Goal: Task Accomplishment & Management: Complete application form

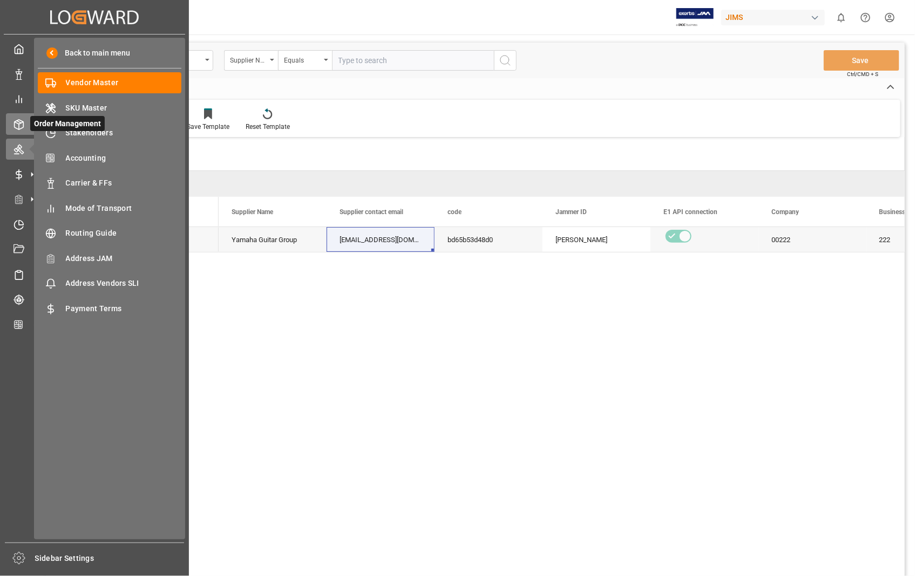
click at [16, 119] on icon at bounding box center [18, 124] width 11 height 11
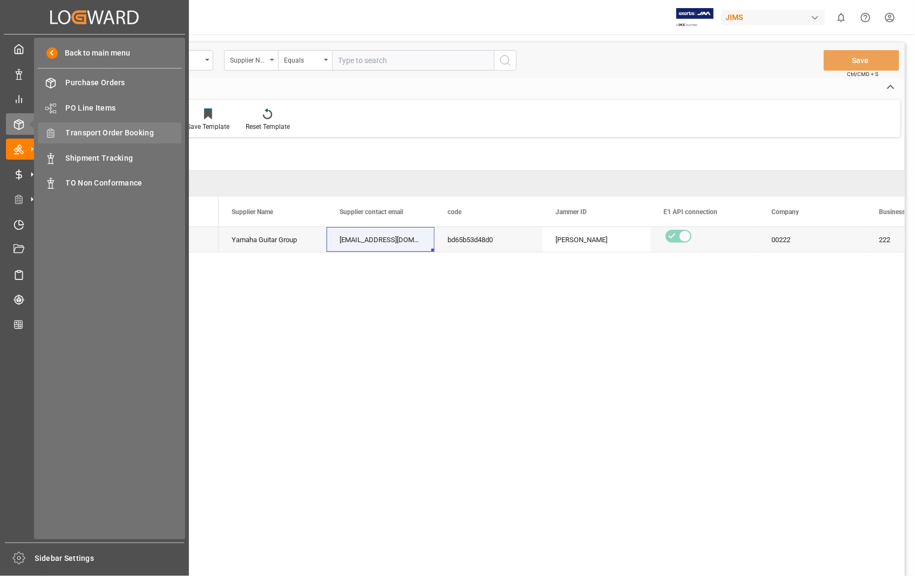
click at [133, 127] on span "Transport Order Booking" at bounding box center [124, 132] width 116 height 11
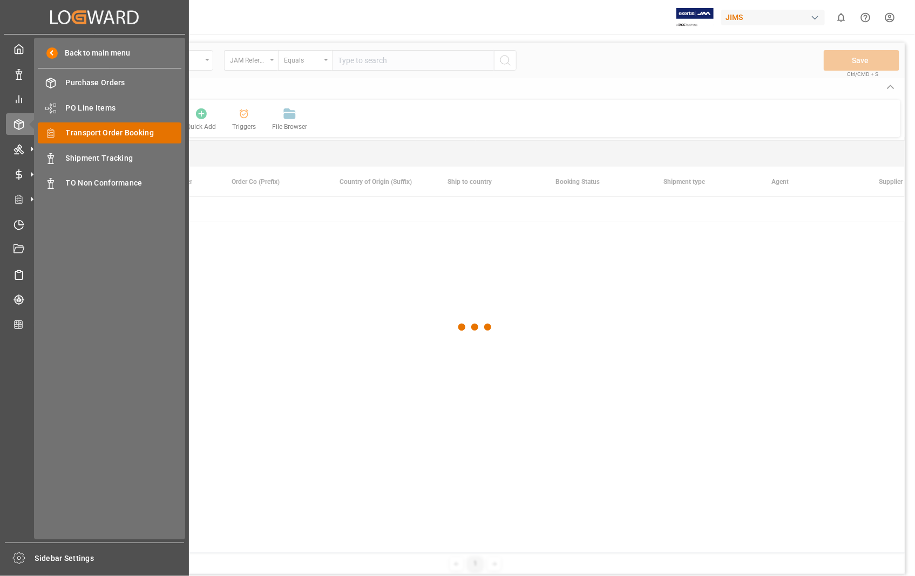
click at [132, 135] on span "Transport Order Booking" at bounding box center [124, 132] width 116 height 11
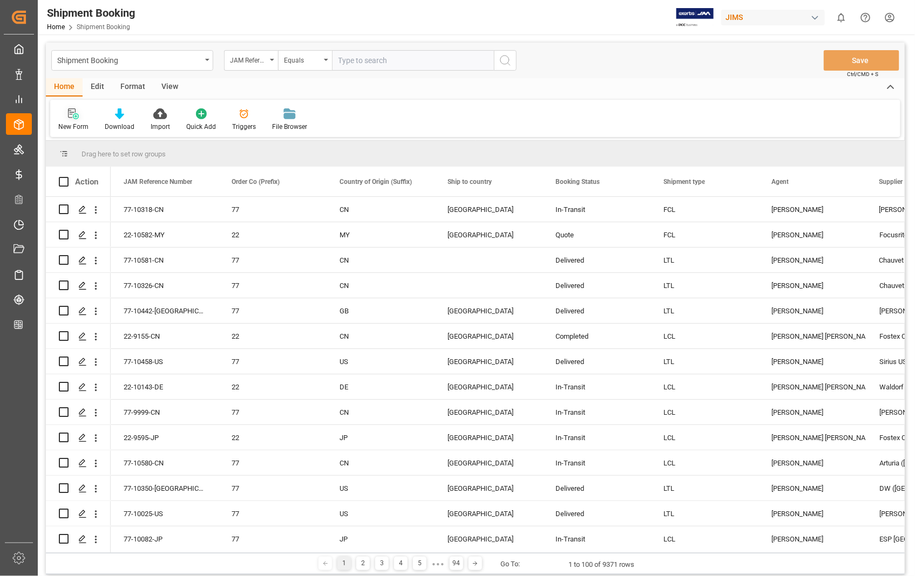
click at [77, 114] on icon at bounding box center [76, 116] width 6 height 6
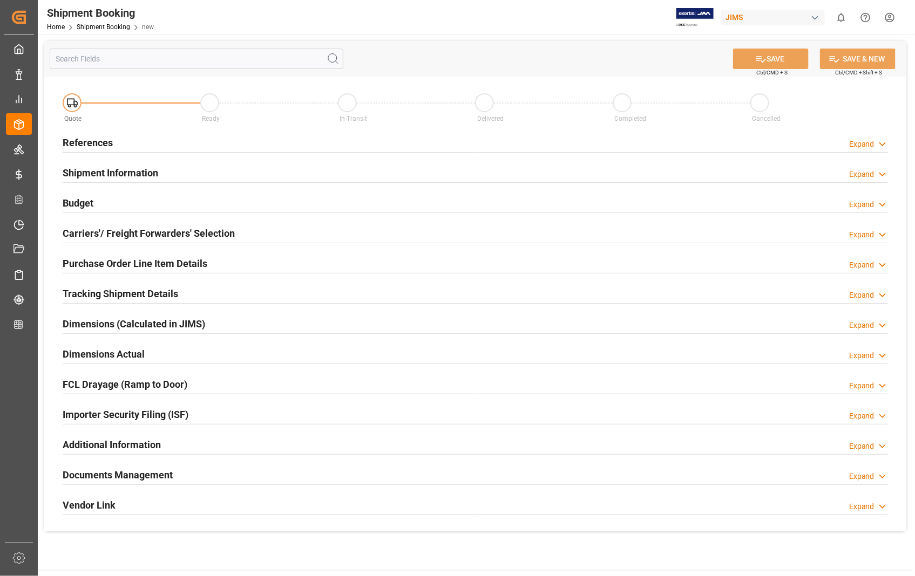
click at [90, 145] on h2 "References" at bounding box center [88, 142] width 50 height 15
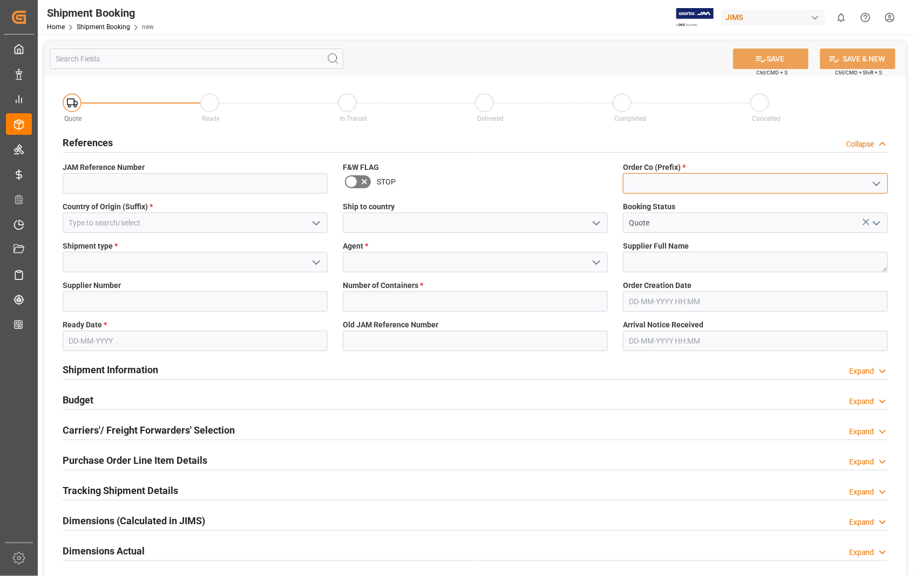
click at [700, 179] on input at bounding box center [755, 183] width 265 height 21
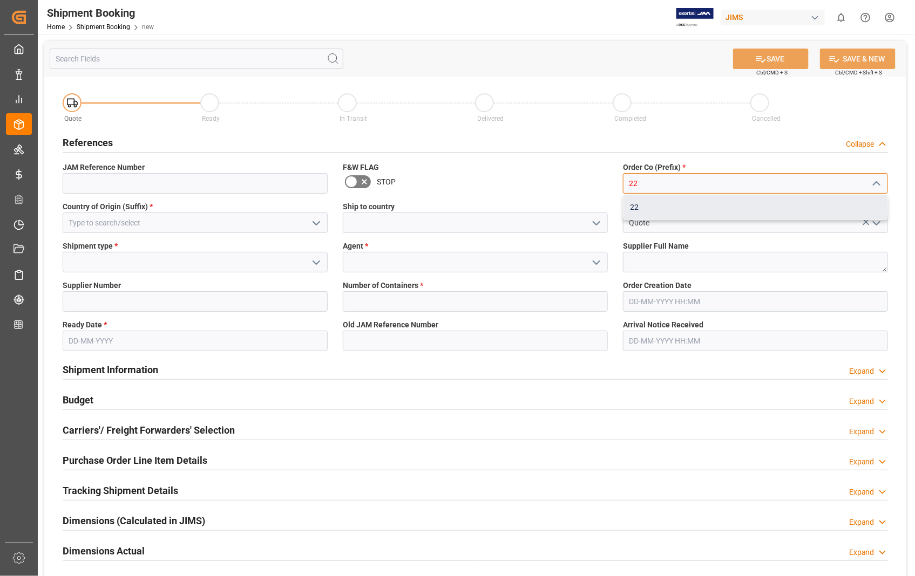
click at [659, 208] on div "22" at bounding box center [755, 207] width 264 height 24
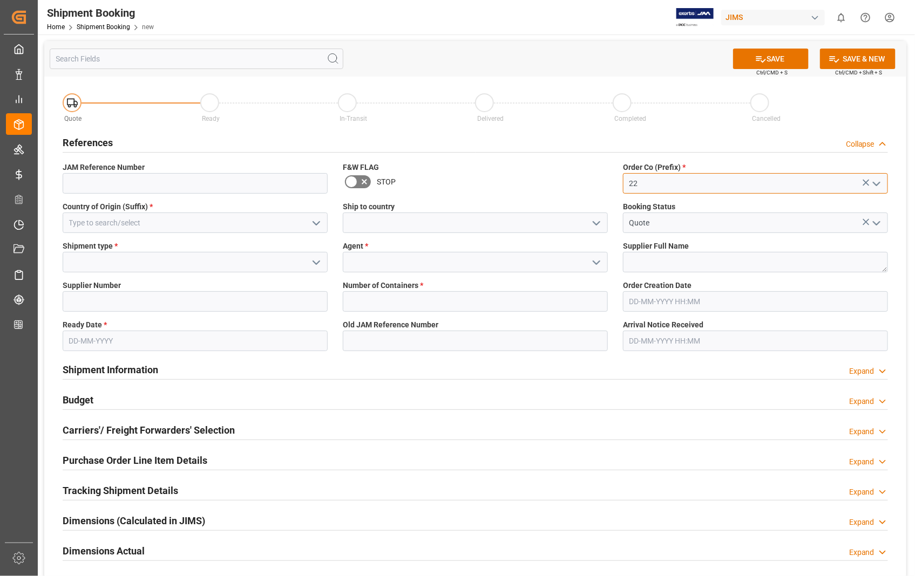
type input "22"
click at [172, 230] on input at bounding box center [195, 223] width 265 height 21
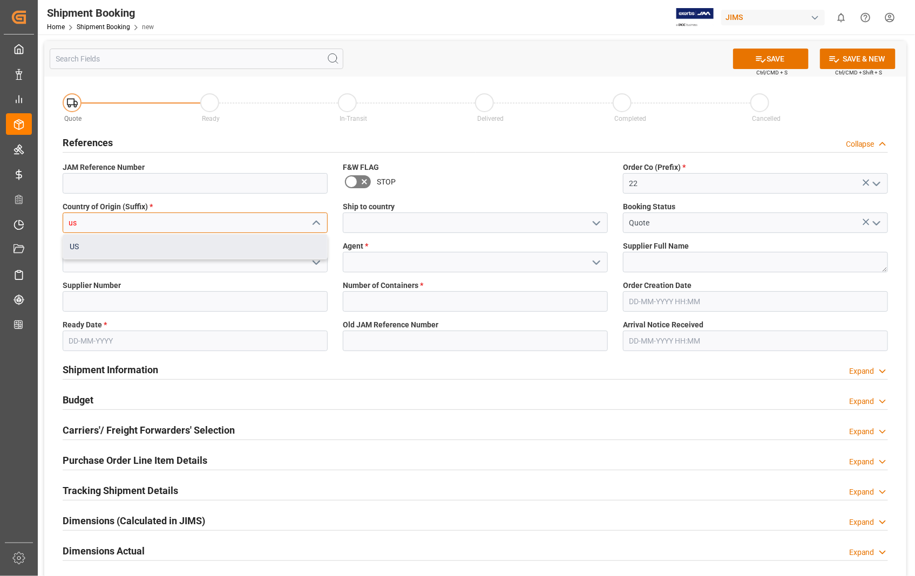
click at [82, 253] on div "US" at bounding box center [195, 247] width 264 height 24
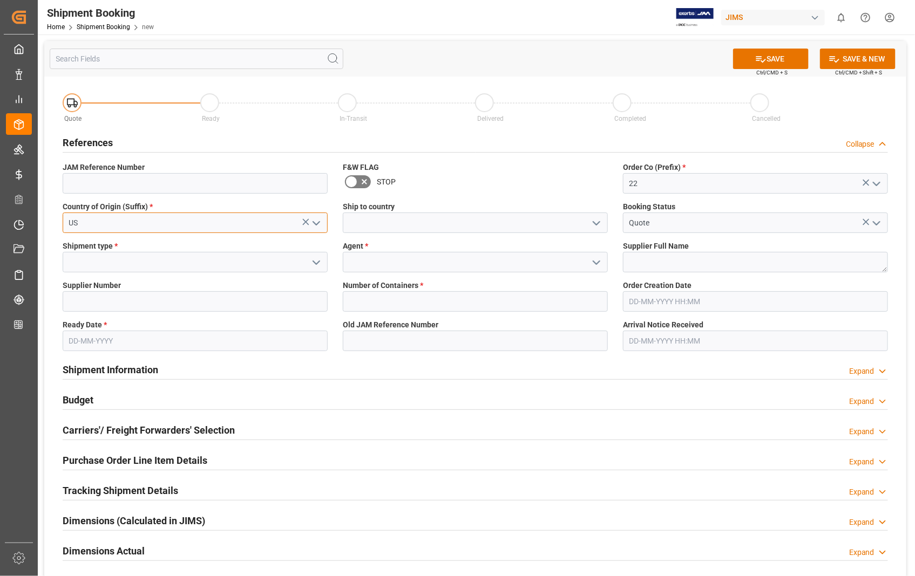
type input "US"
click at [385, 220] on input at bounding box center [475, 223] width 265 height 21
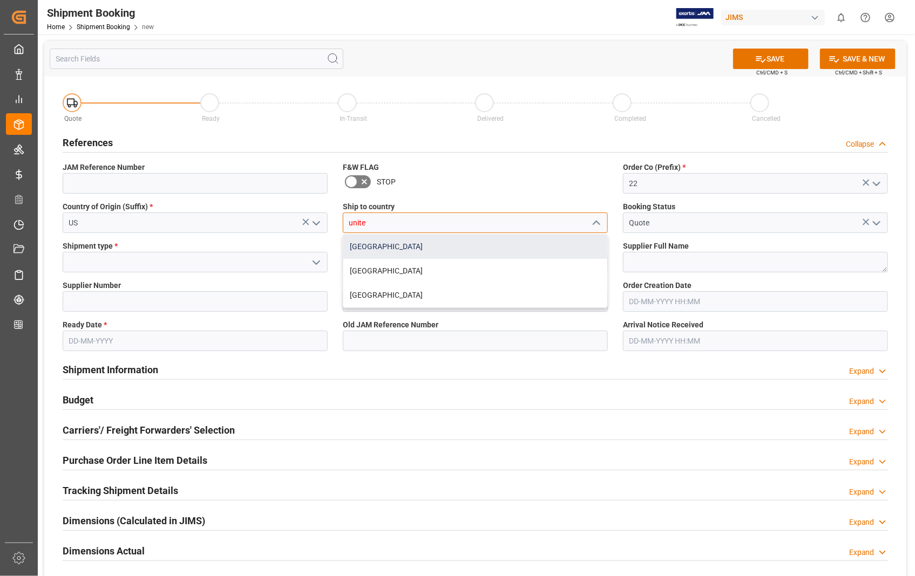
click at [364, 249] on div "[GEOGRAPHIC_DATA]" at bounding box center [475, 247] width 264 height 24
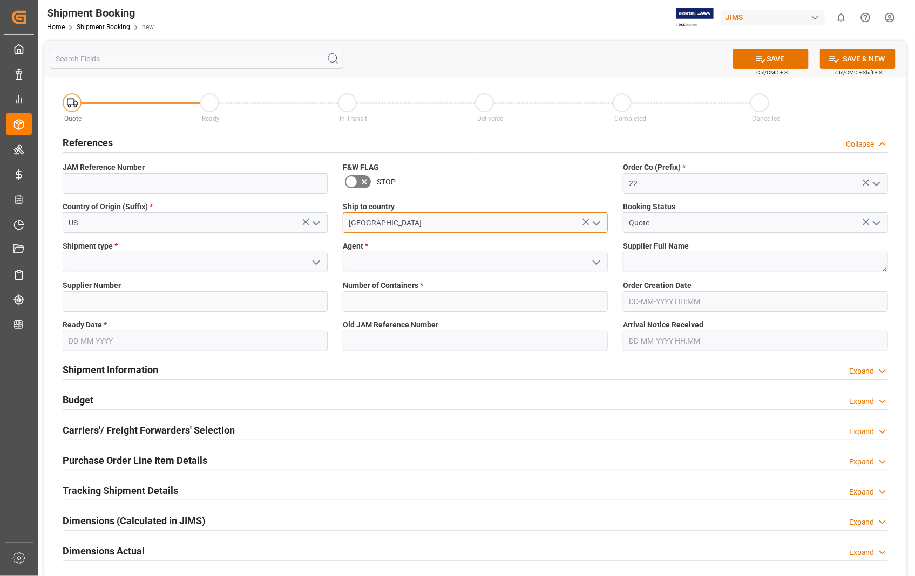
type input "[GEOGRAPHIC_DATA]"
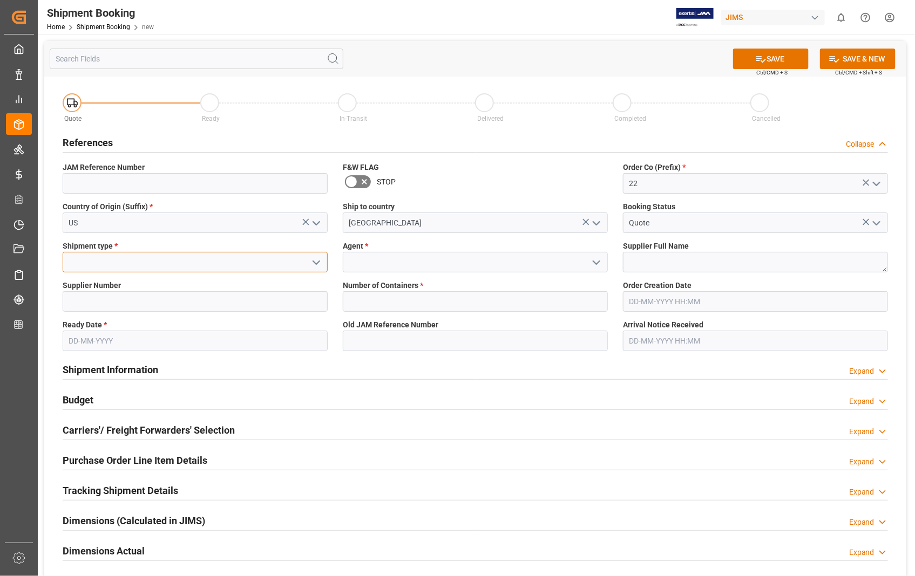
click at [184, 255] on input at bounding box center [195, 262] width 265 height 21
type input "o"
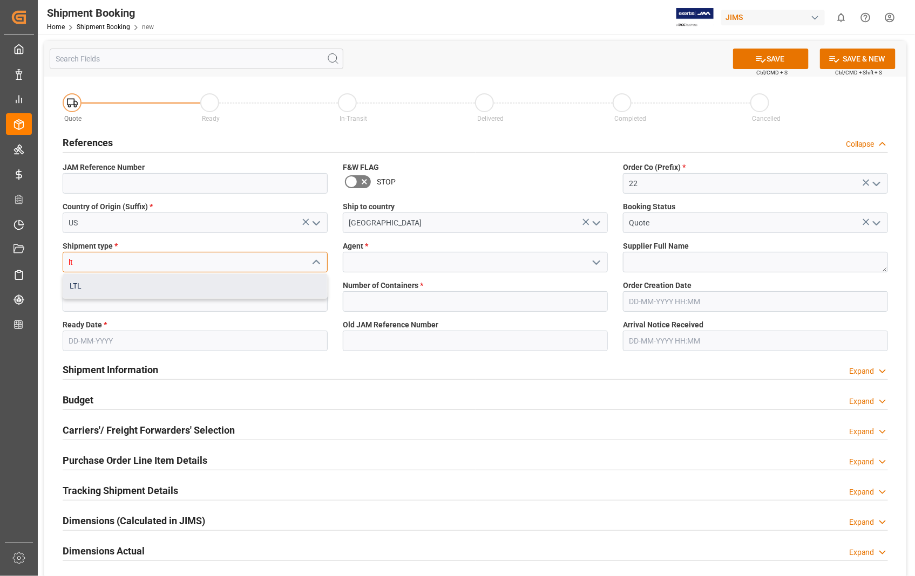
click at [78, 287] on div "LTL" at bounding box center [195, 286] width 264 height 24
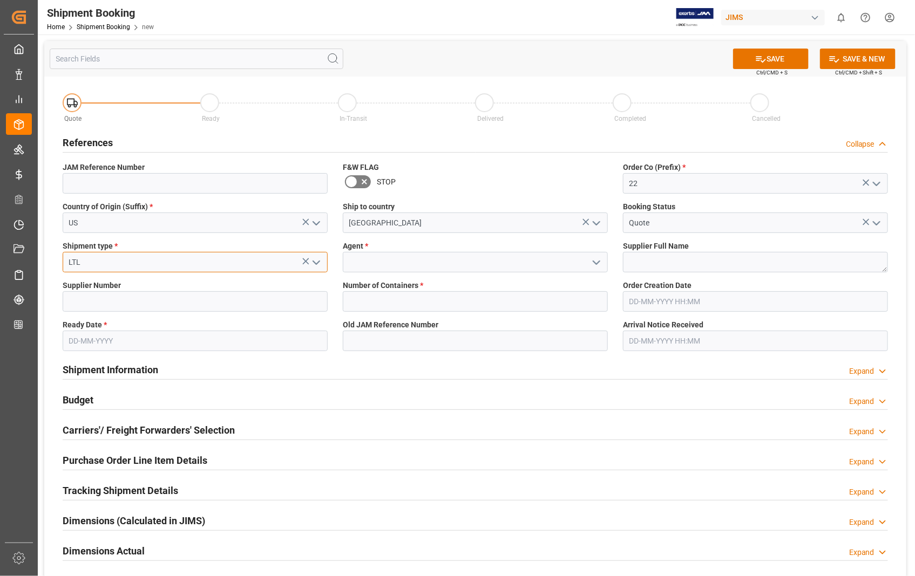
type input "LTL"
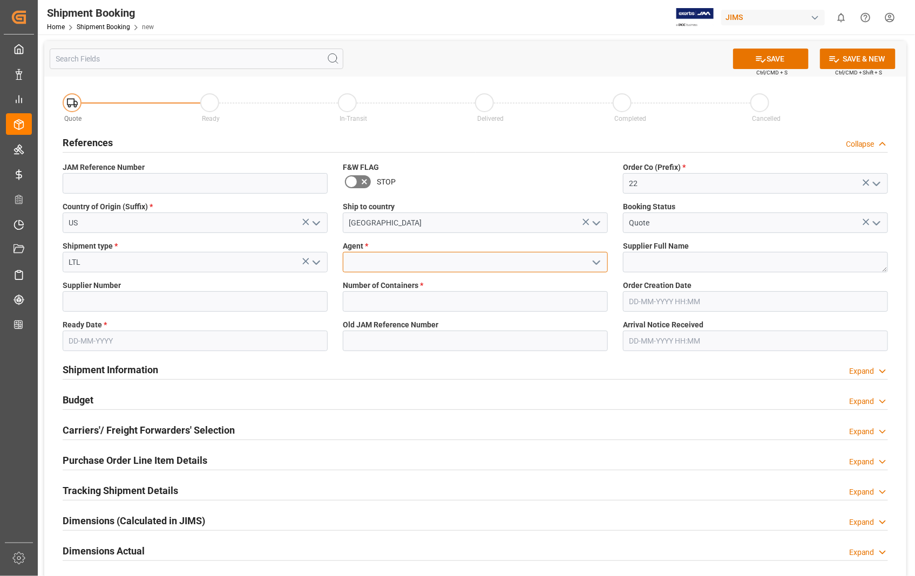
click at [427, 260] on input at bounding box center [475, 262] width 265 height 21
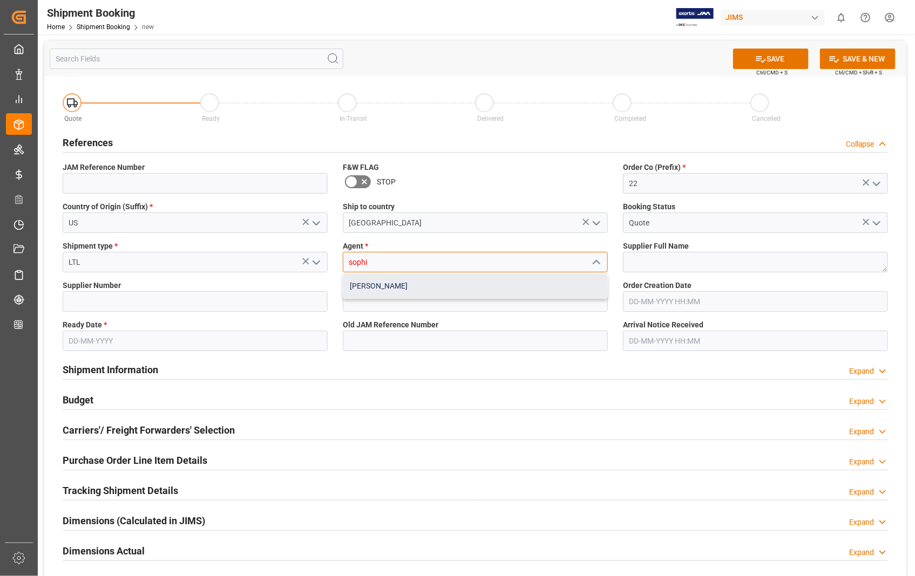
click at [374, 288] on div "[PERSON_NAME]" at bounding box center [475, 286] width 264 height 24
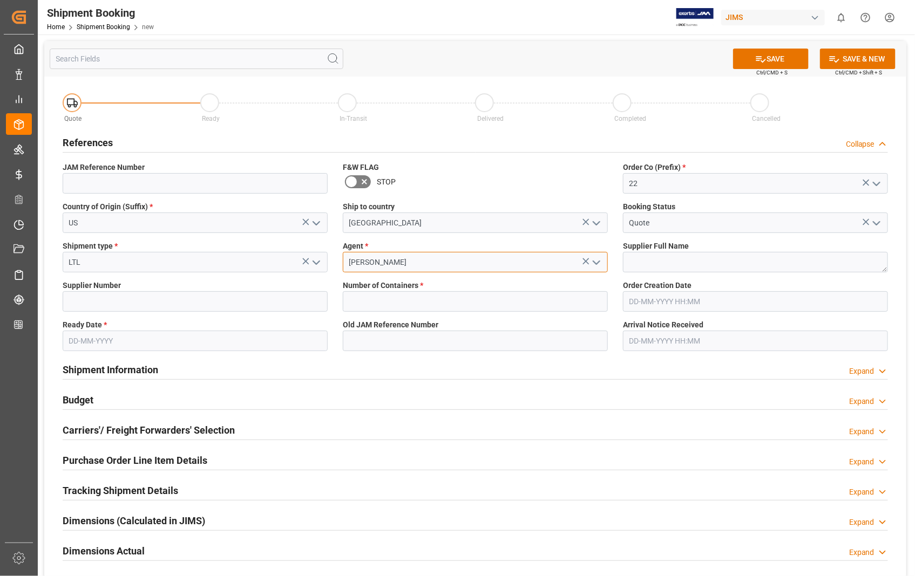
type input "[PERSON_NAME]"
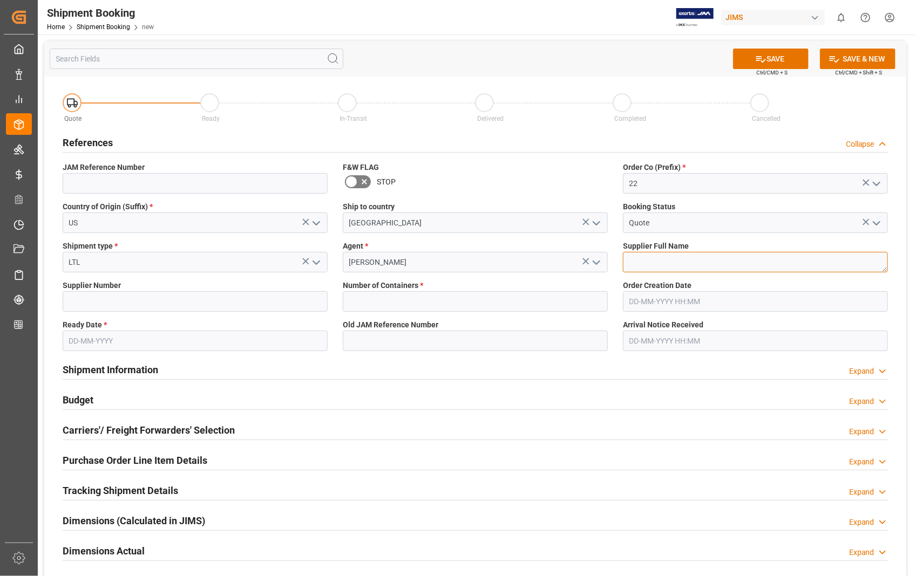
click at [661, 268] on textarea at bounding box center [755, 262] width 265 height 21
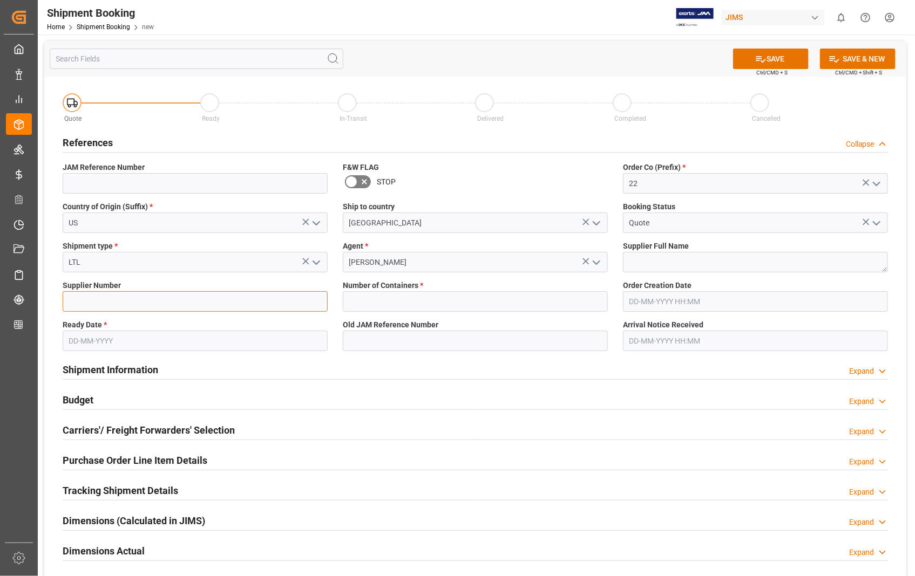
click at [201, 295] on input at bounding box center [195, 301] width 265 height 21
paste input "463905029424"
type input "4"
click at [114, 305] on input at bounding box center [195, 301] width 265 height 21
paste input "241376"
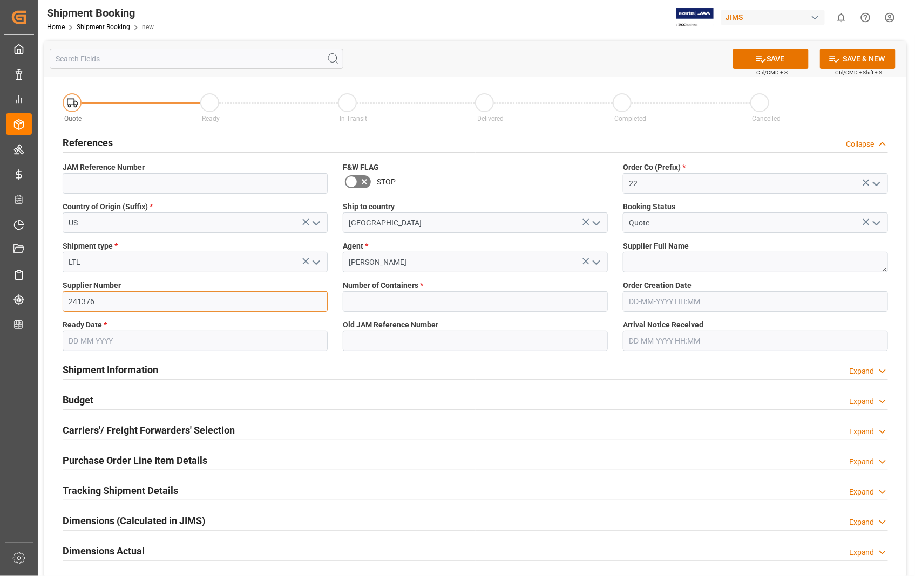
type input "241376"
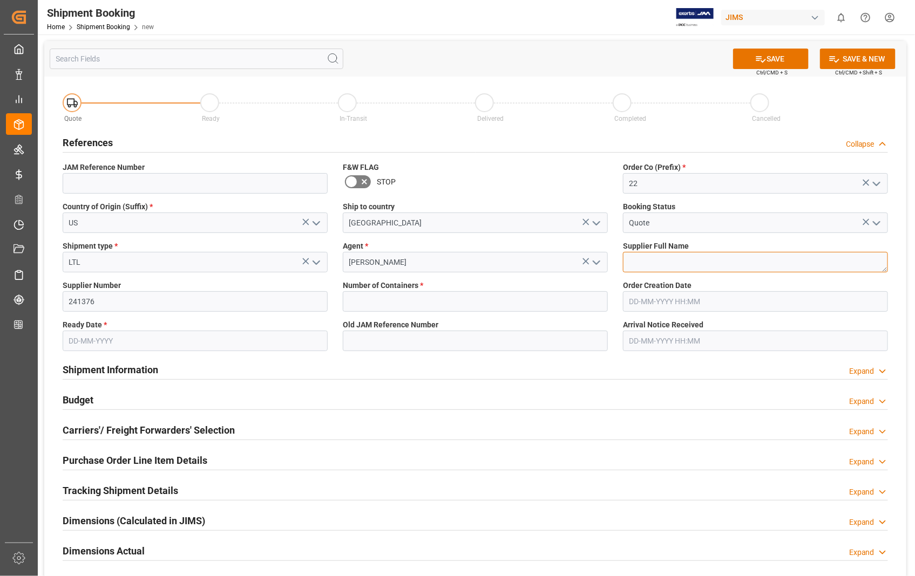
click at [630, 264] on textarea at bounding box center [755, 262] width 265 height 21
paste textarea "Cor-Tek Corp"
type textarea "Cor-Tek Corp"
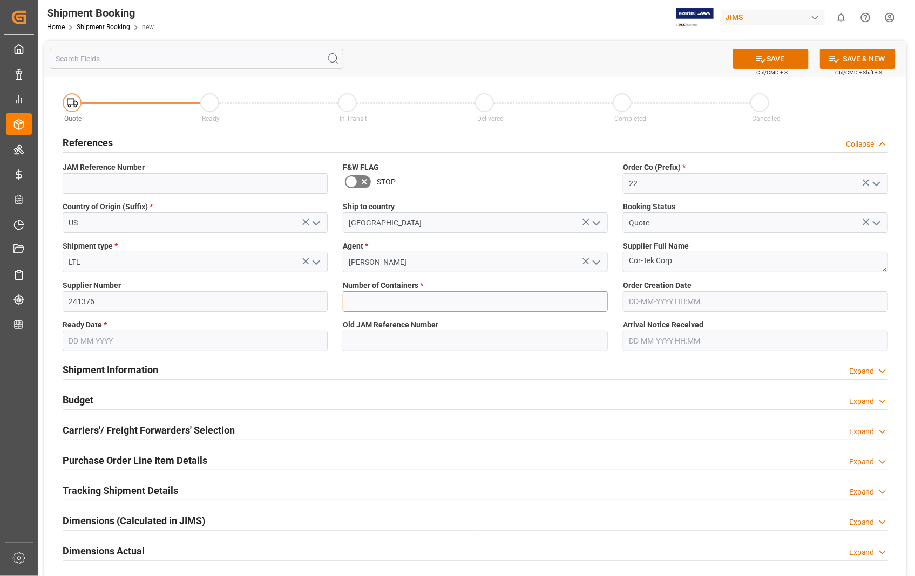
click at [444, 299] on input "text" at bounding box center [475, 301] width 265 height 21
type input "0"
type input "850934"
type input "[DATE]"
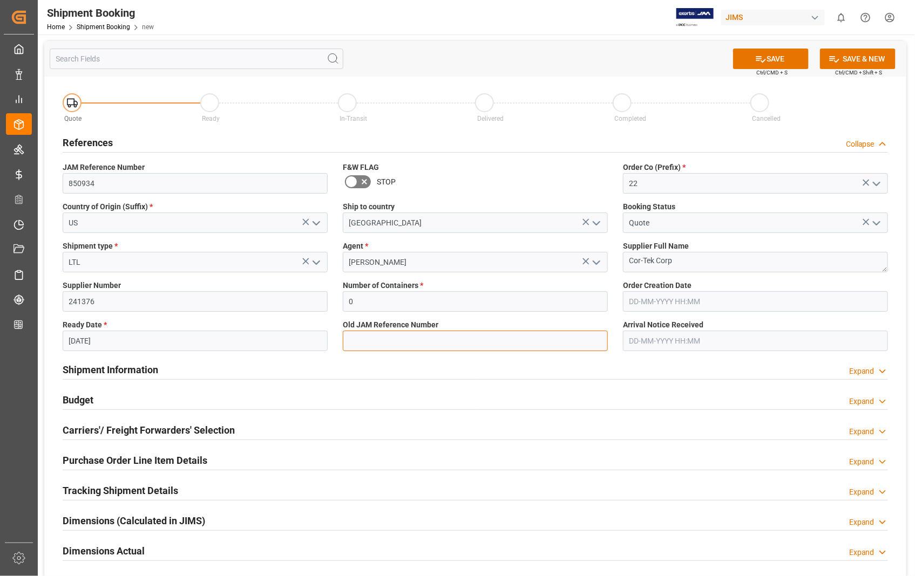
type input "850934"
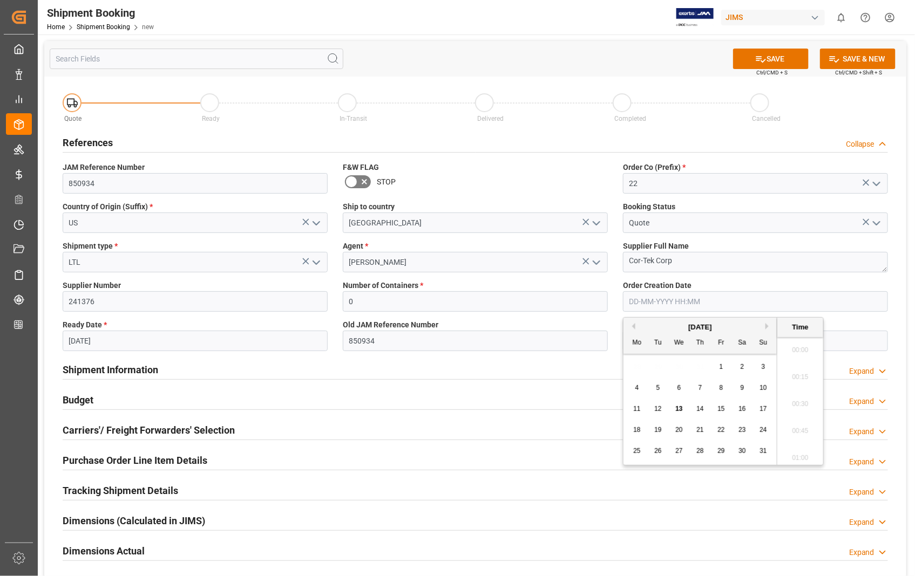
click at [724, 308] on input "text" at bounding box center [755, 301] width 265 height 21
click at [679, 414] on div "13" at bounding box center [679, 409] width 13 height 13
type input "[DATE] 00:00"
click at [222, 341] on input "[DATE]" at bounding box center [195, 341] width 265 height 21
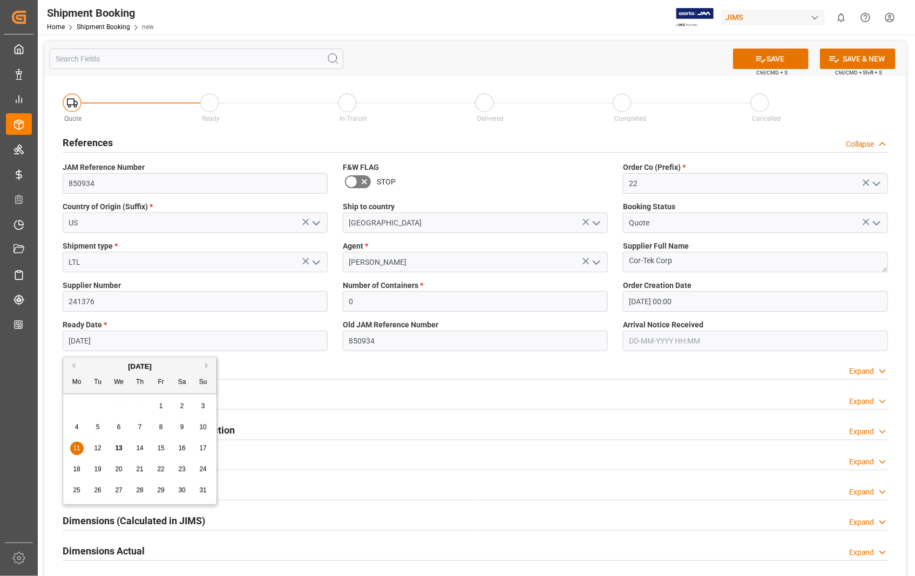
click at [117, 451] on span "13" at bounding box center [118, 449] width 7 height 8
type input "[DATE]"
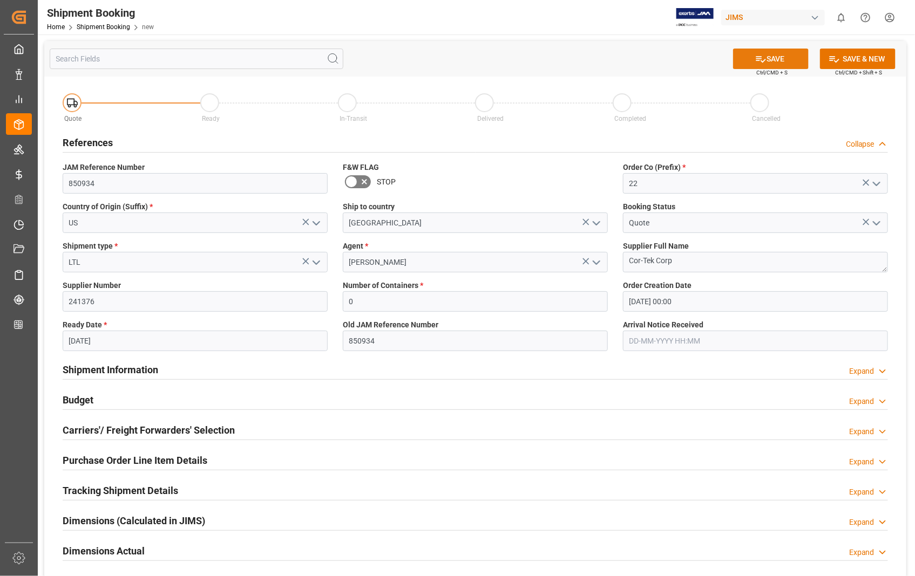
click at [776, 57] on button "SAVE" at bounding box center [771, 59] width 76 height 21
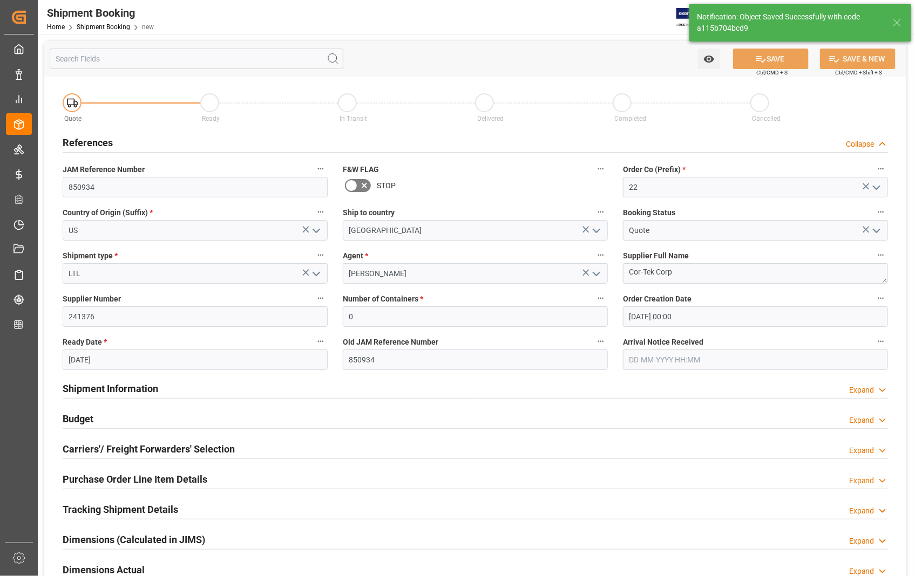
type input "22-10583-[GEOGRAPHIC_DATA]"
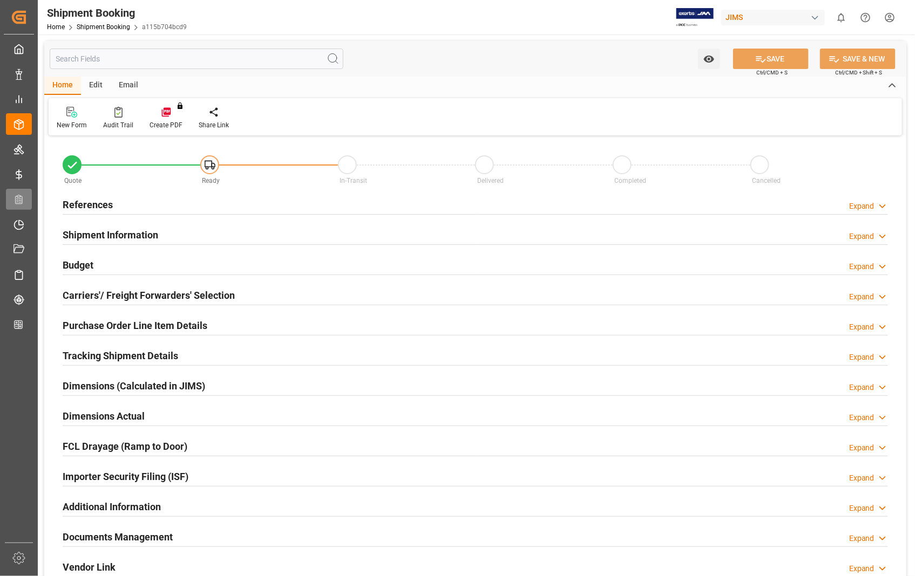
type input "0"
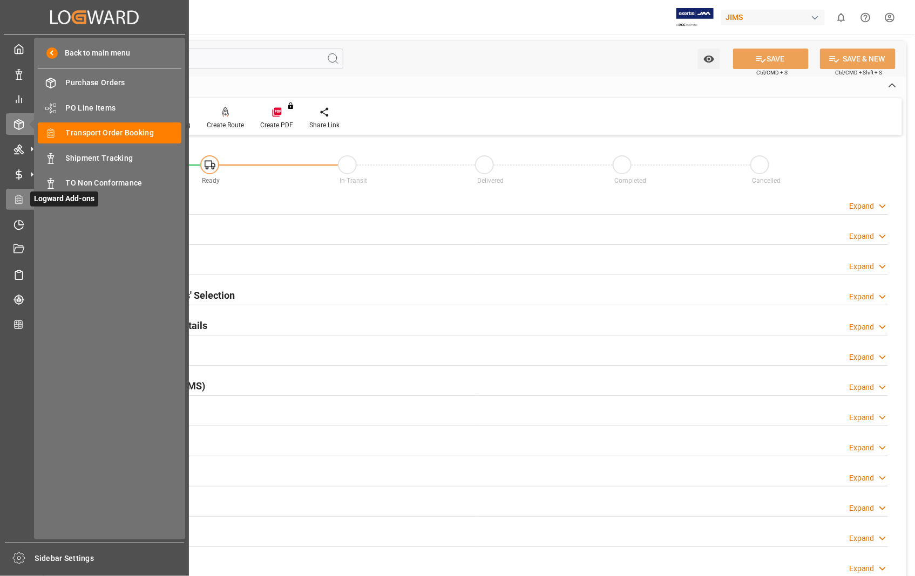
type input "13-08-2025 00:00"
type input "[DATE]"
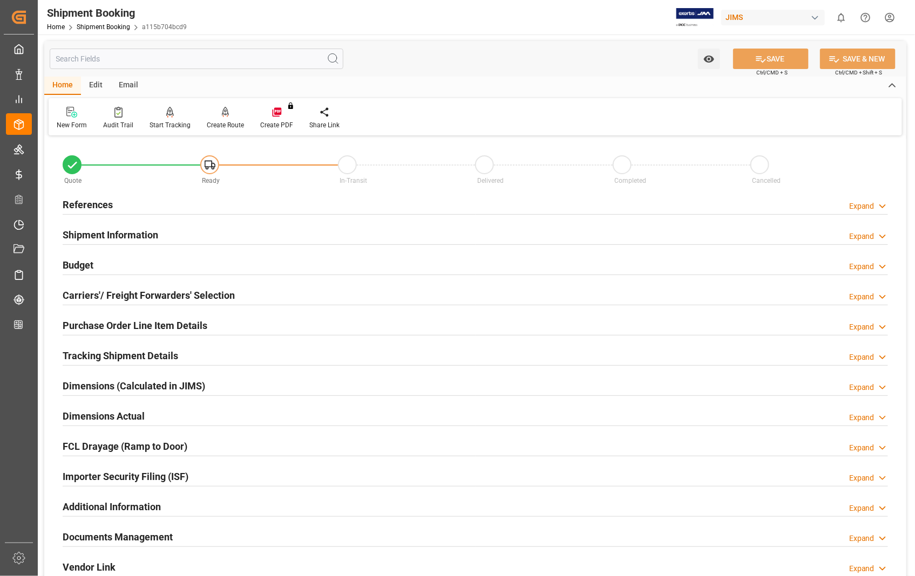
click at [93, 201] on h2 "References" at bounding box center [88, 205] width 50 height 15
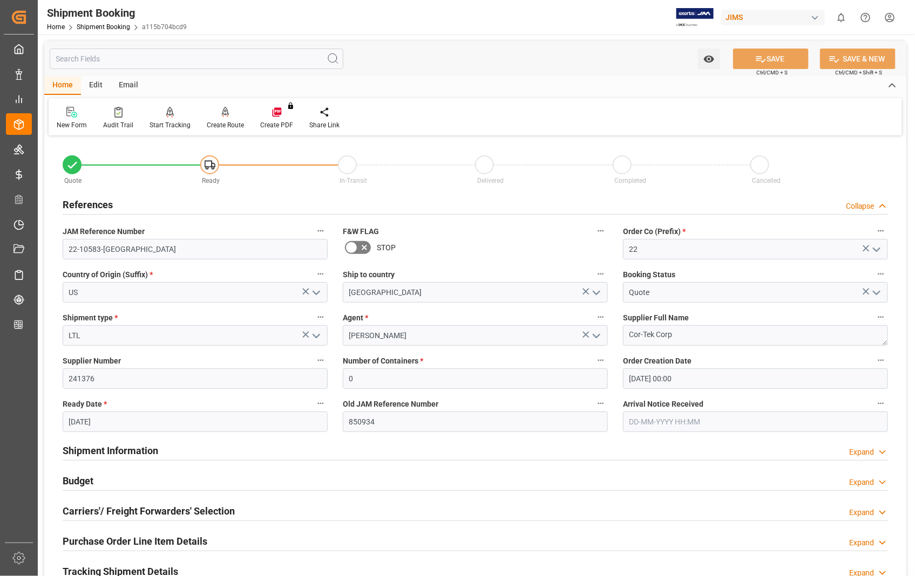
click at [196, 511] on h2 "Carriers'/ Freight Forwarders' Selection" at bounding box center [149, 511] width 172 height 15
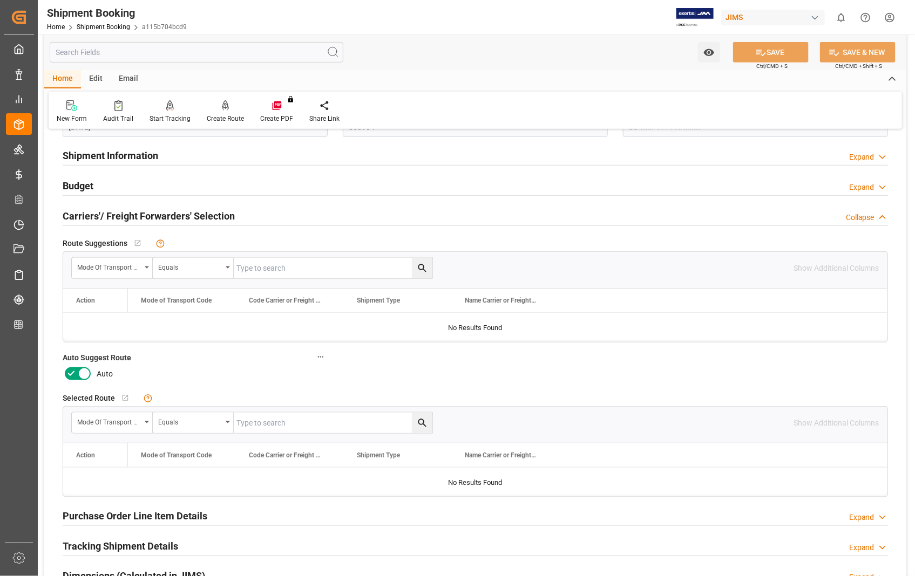
scroll to position [300, 0]
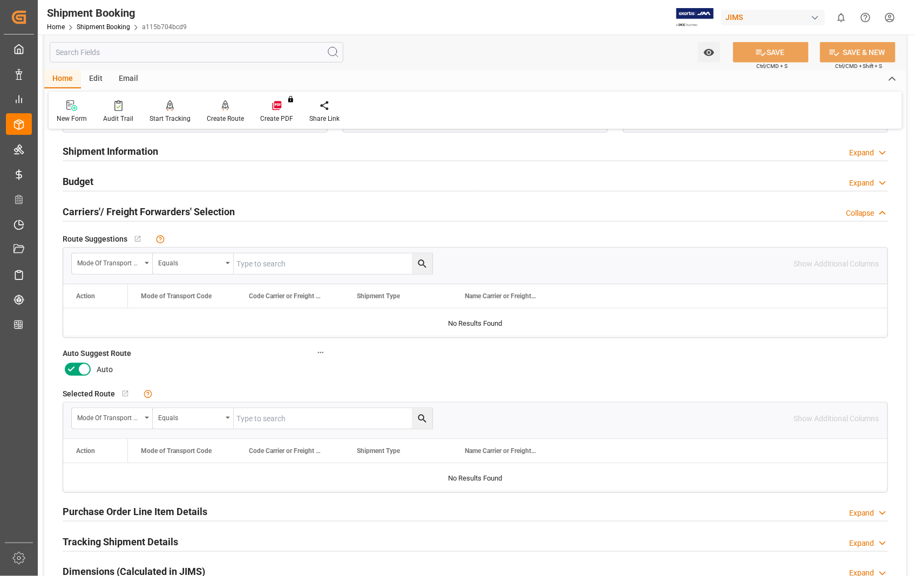
click at [84, 374] on icon at bounding box center [84, 369] width 13 height 13
click at [0, 0] on input "checkbox" at bounding box center [0, 0] width 0 height 0
click at [769, 48] on button "SAVE" at bounding box center [771, 52] width 76 height 21
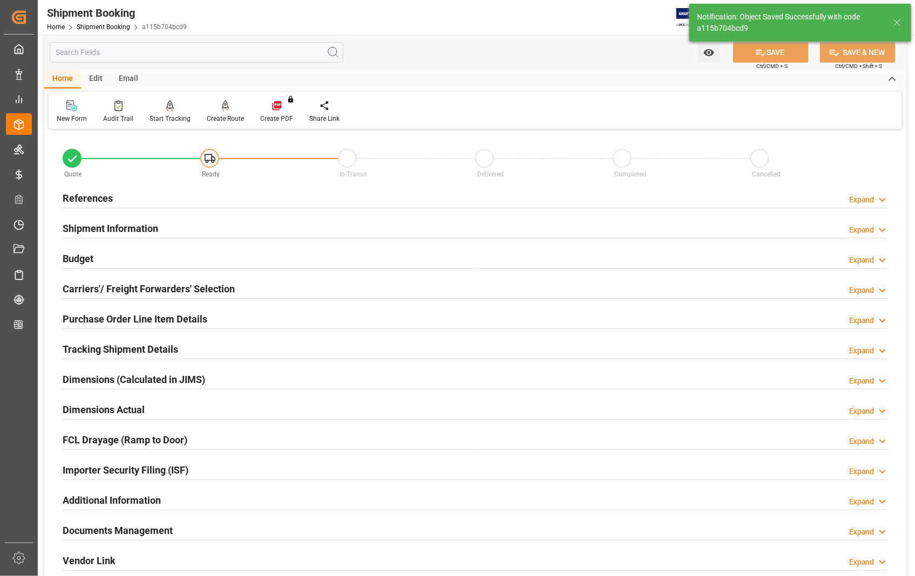
scroll to position [0, 0]
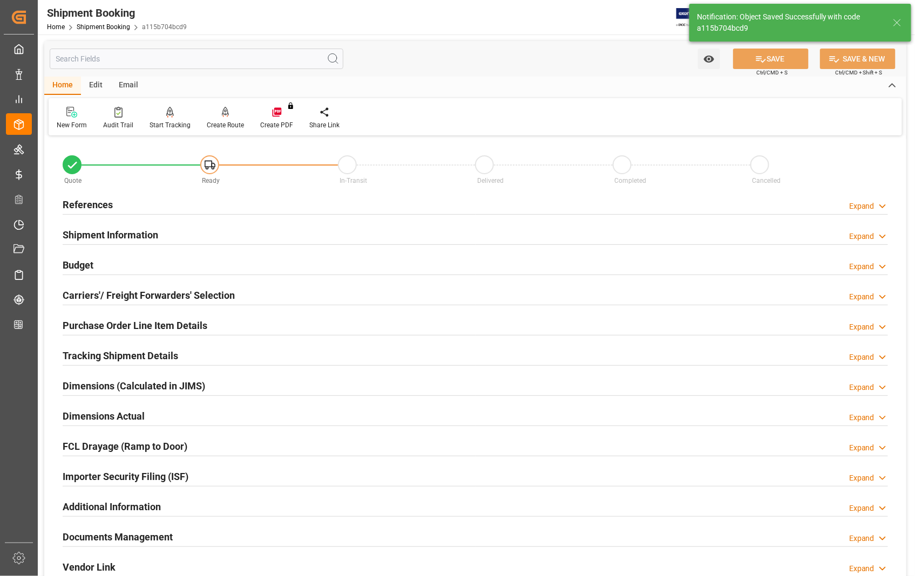
click at [90, 209] on h2 "References" at bounding box center [88, 205] width 50 height 15
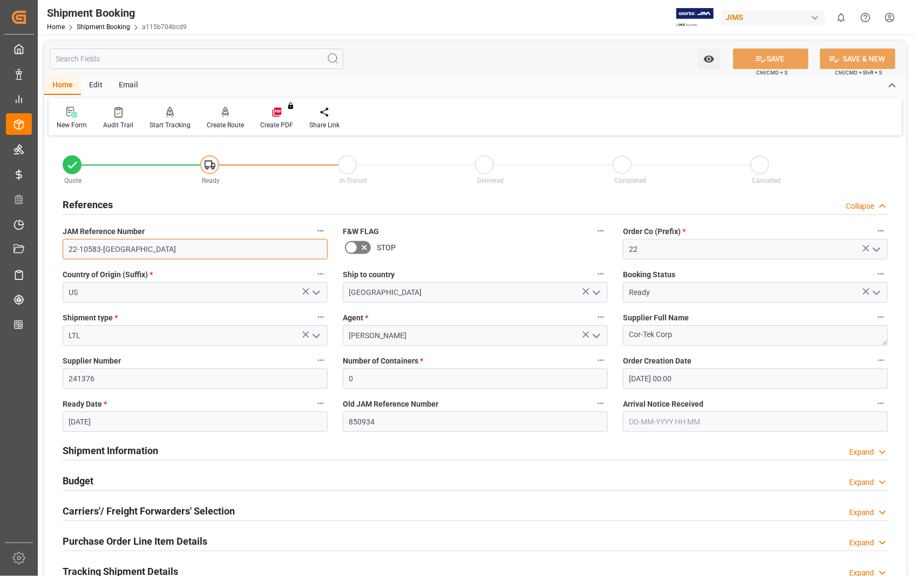
drag, startPoint x: 119, startPoint y: 249, endPoint x: 69, endPoint y: 245, distance: 50.4
click at [69, 245] on input "22-10583-[GEOGRAPHIC_DATA]" at bounding box center [195, 249] width 265 height 21
click at [106, 511] on h2 "Carriers'/ Freight Forwarders' Selection" at bounding box center [149, 511] width 172 height 15
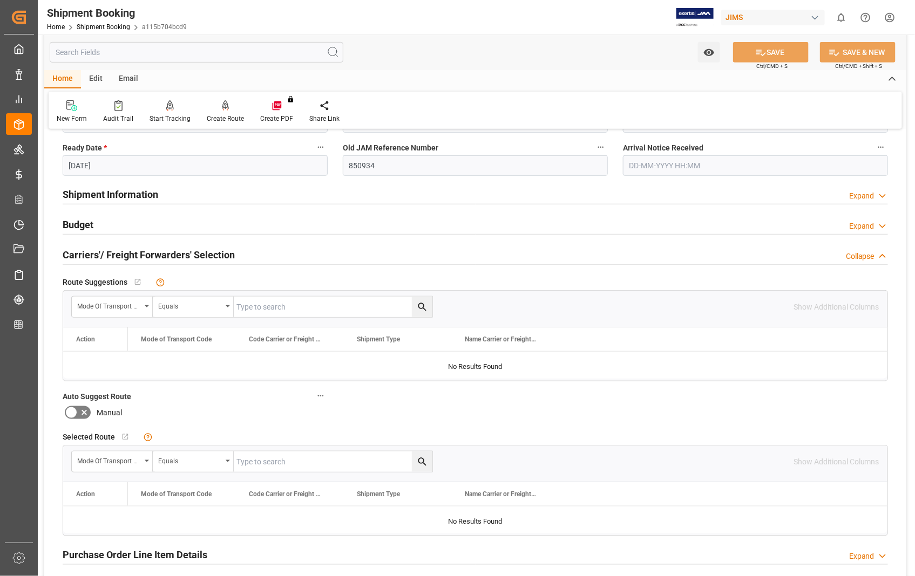
scroll to position [300, 0]
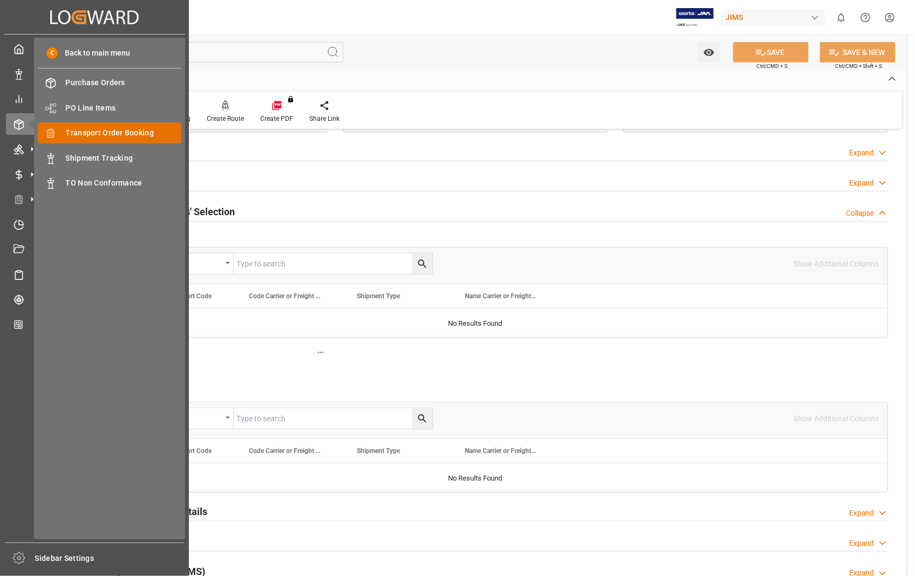
click at [105, 130] on span "Transport Order Booking" at bounding box center [124, 132] width 116 height 11
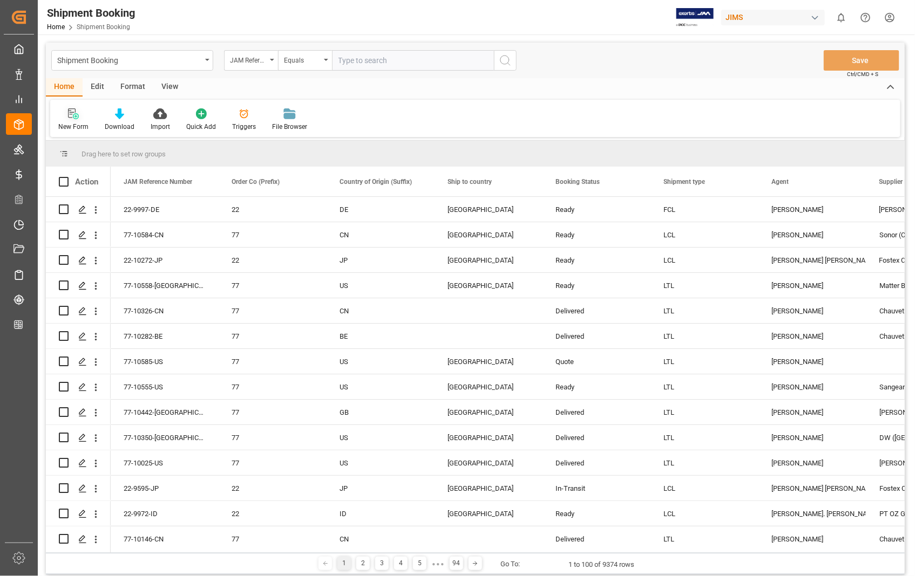
click at [73, 113] on icon at bounding box center [73, 113] width 11 height 11
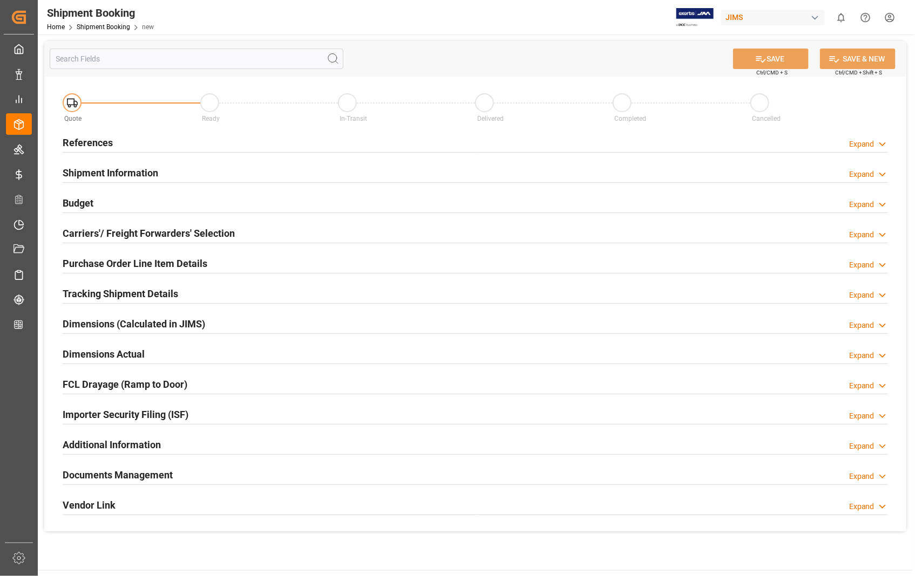
click at [83, 143] on h2 "References" at bounding box center [88, 142] width 50 height 15
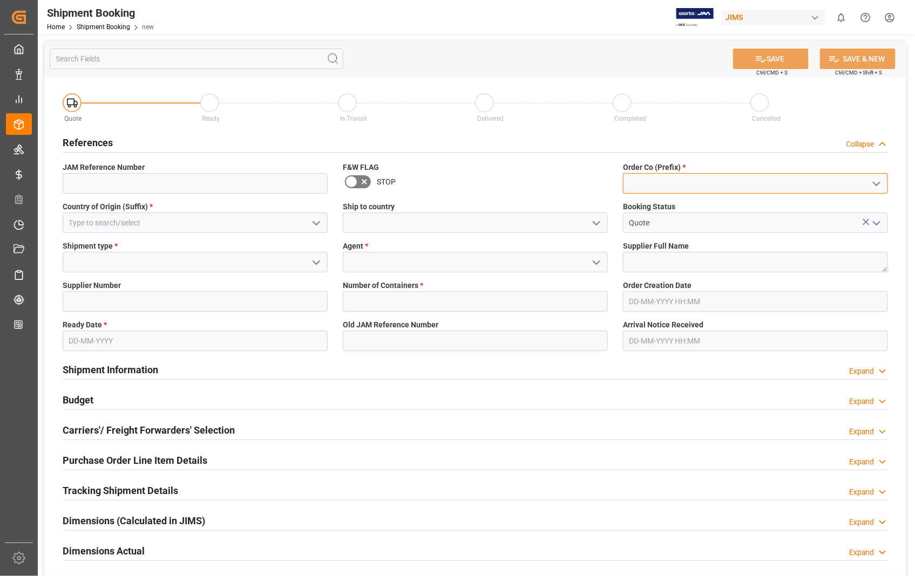
click at [659, 182] on input at bounding box center [755, 183] width 265 height 21
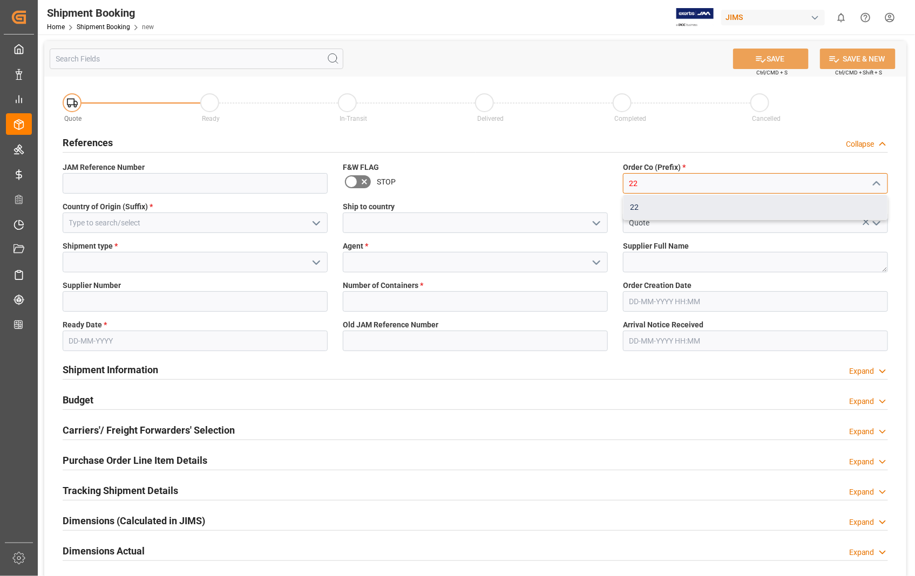
click at [641, 211] on div "22" at bounding box center [755, 207] width 264 height 24
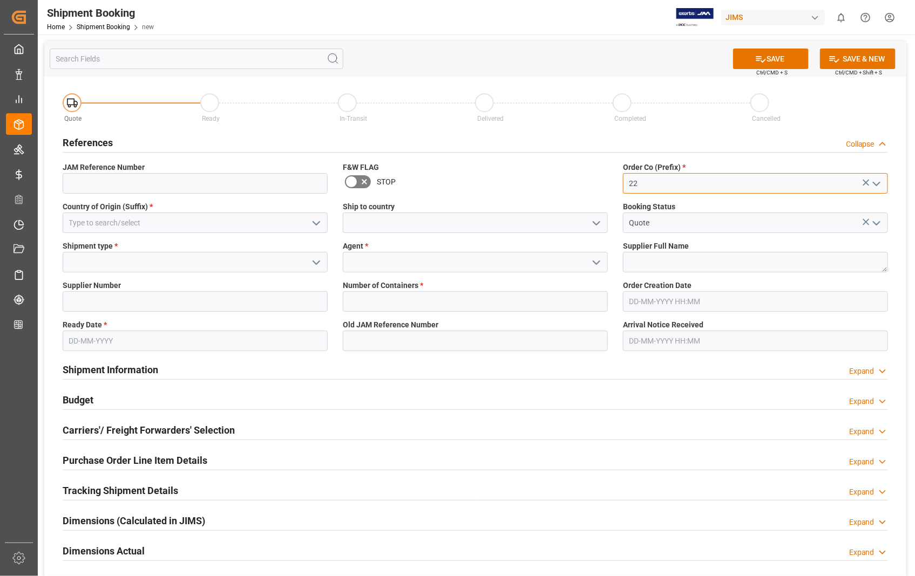
type input "22"
click at [206, 223] on input at bounding box center [195, 223] width 265 height 21
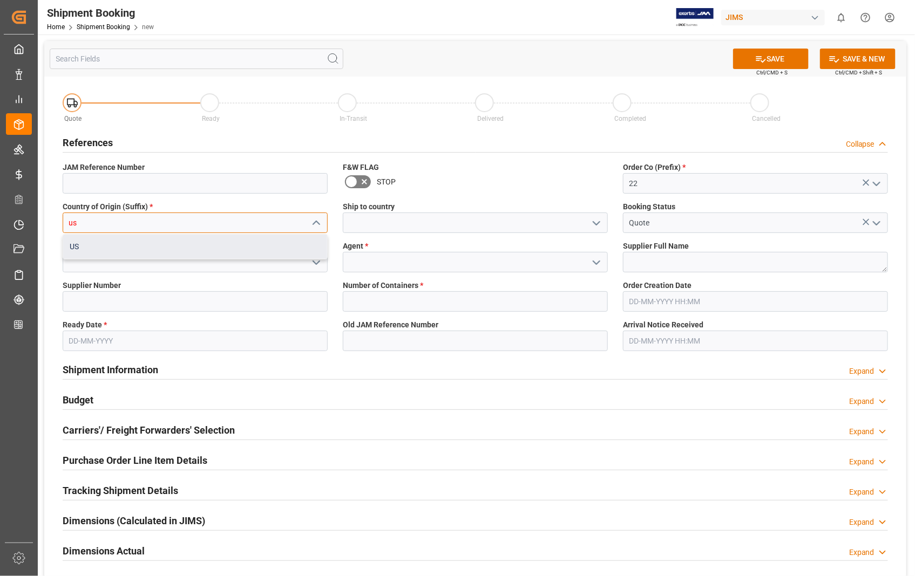
click at [110, 245] on div "US" at bounding box center [195, 247] width 264 height 24
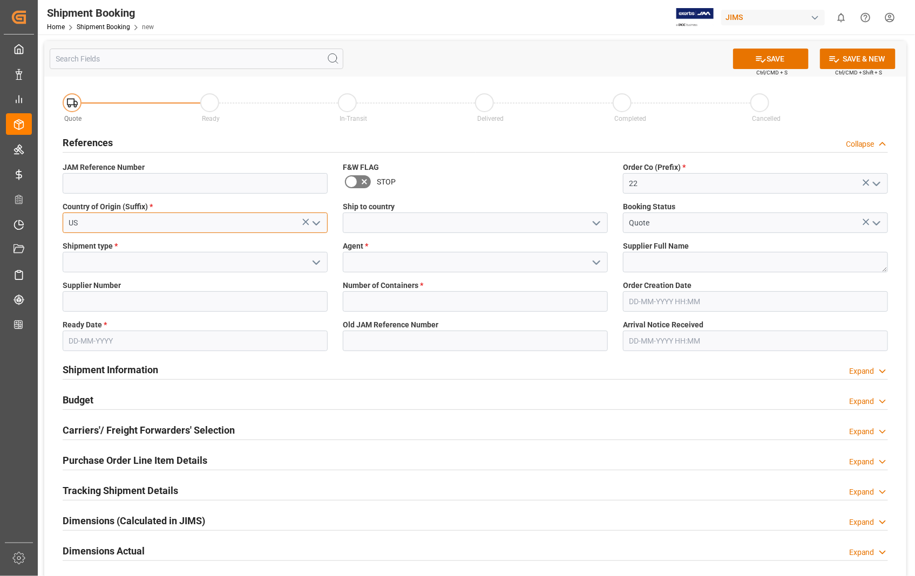
type input "US"
click at [418, 221] on input at bounding box center [475, 223] width 265 height 21
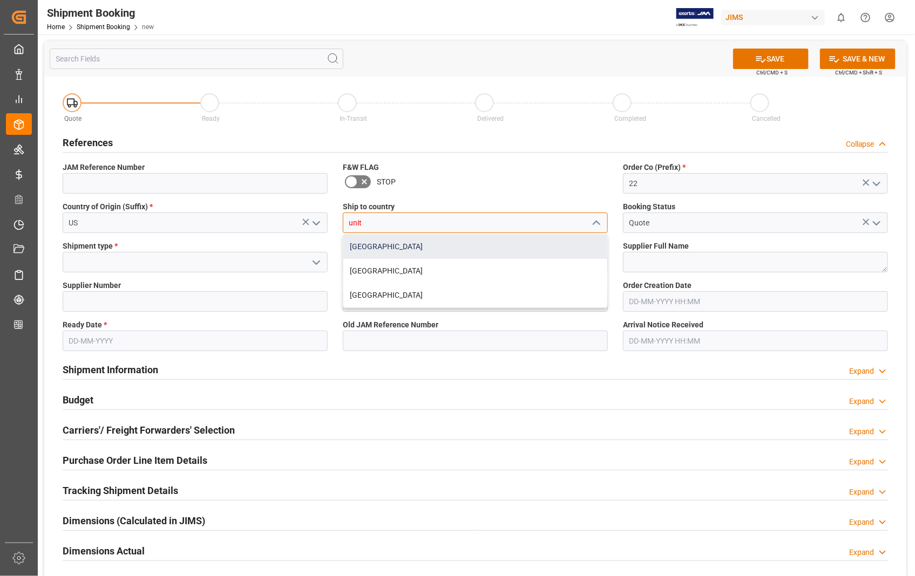
click at [363, 250] on div "[GEOGRAPHIC_DATA]" at bounding box center [475, 247] width 264 height 24
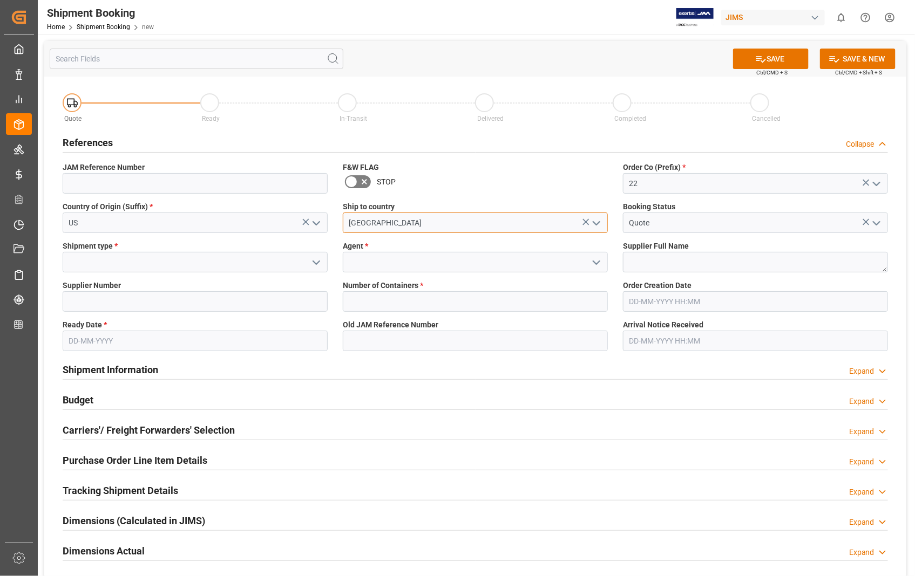
type input "[GEOGRAPHIC_DATA]"
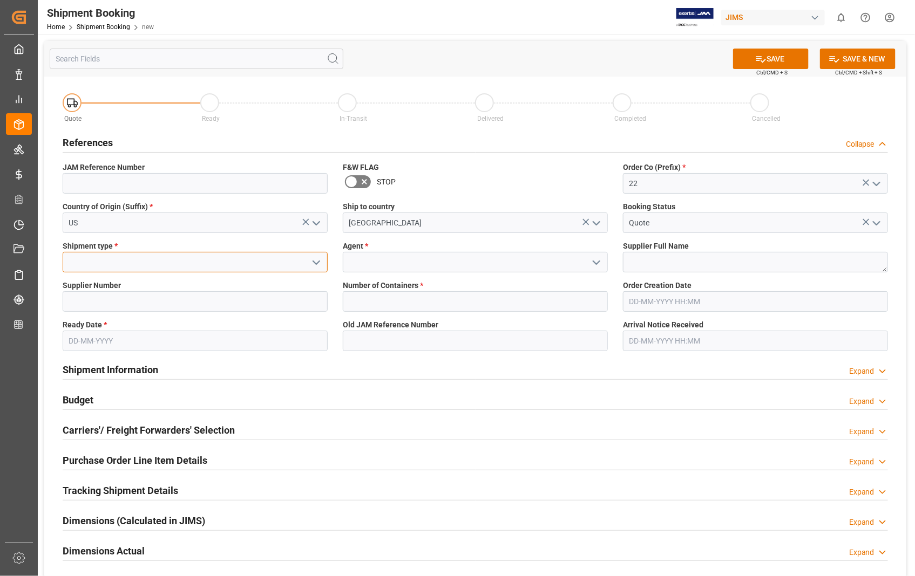
click at [143, 265] on input at bounding box center [195, 262] width 265 height 21
click at [85, 334] on div "LTL" at bounding box center [195, 335] width 264 height 24
type input "LTL"
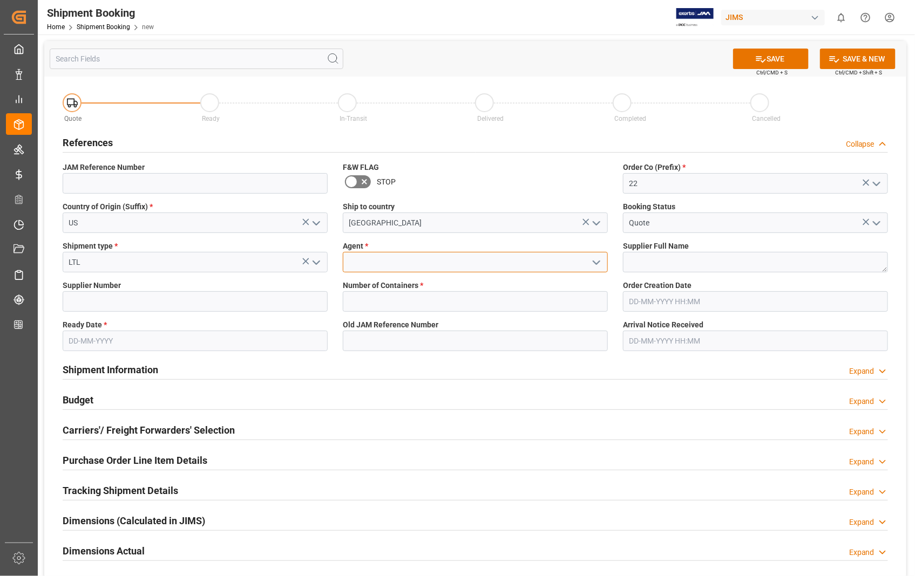
click at [426, 265] on input at bounding box center [475, 262] width 265 height 21
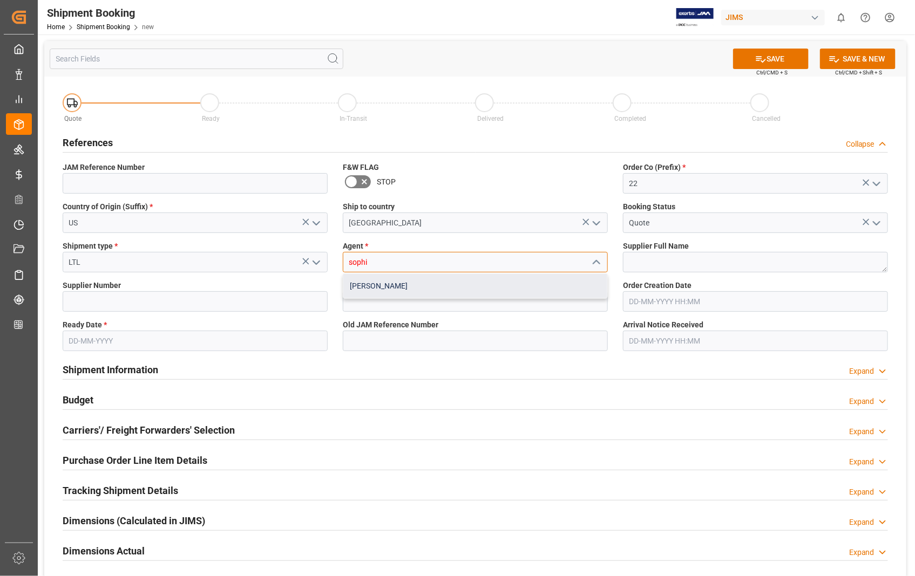
click at [379, 286] on div "[PERSON_NAME]" at bounding box center [475, 286] width 264 height 24
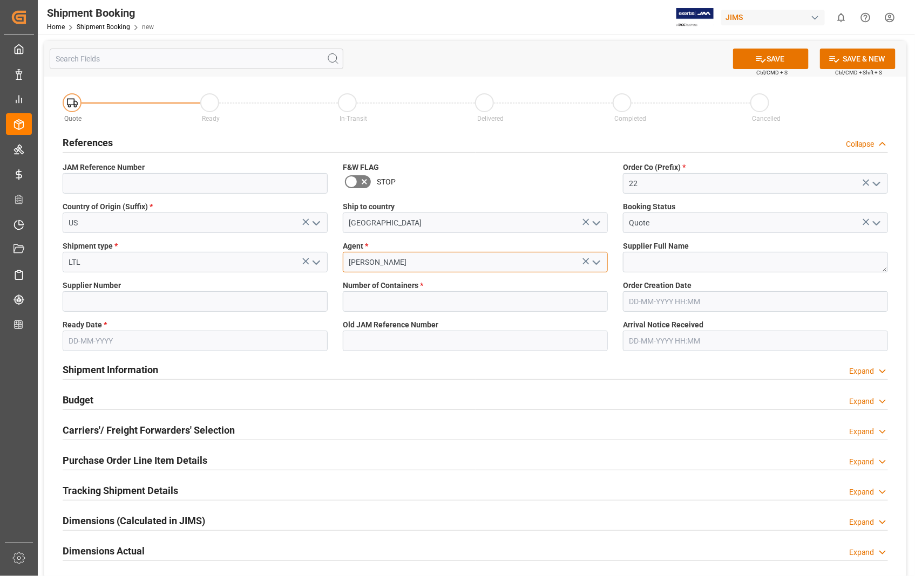
type input "[PERSON_NAME]"
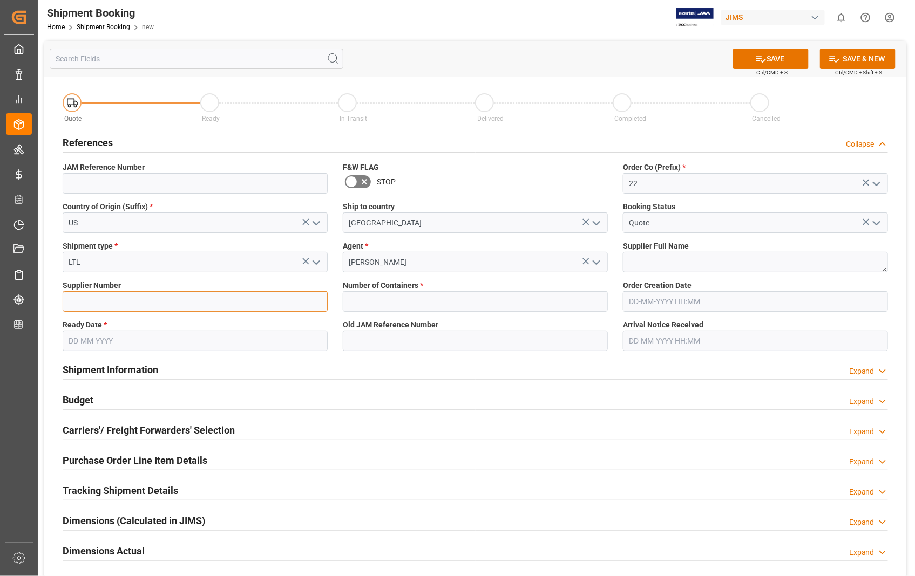
click at [97, 294] on input at bounding box center [195, 301] width 265 height 21
paste input "398672"
type input "398672"
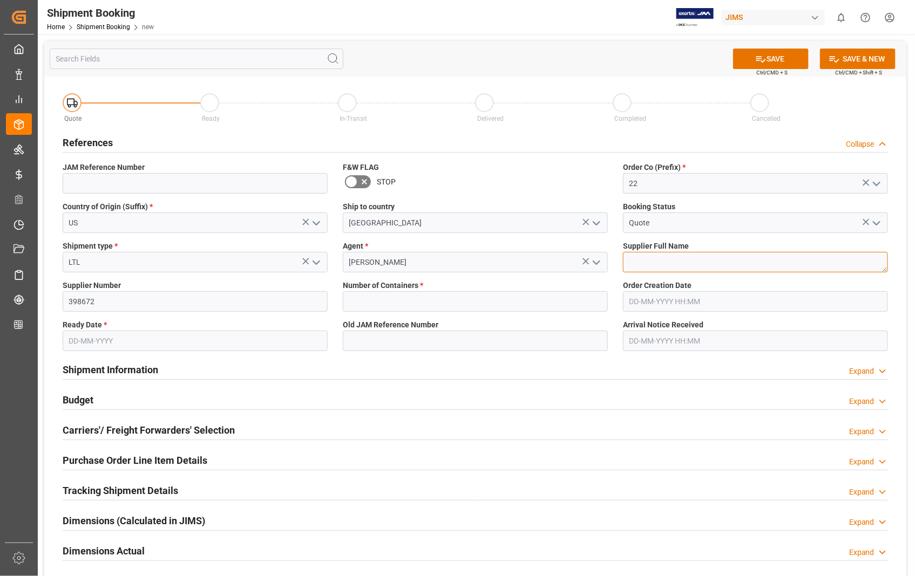
click at [660, 268] on textarea at bounding box center [755, 262] width 265 height 21
paste textarea "C.F. MARTIN & CO."
type textarea "C.F. MARTIN & CO."
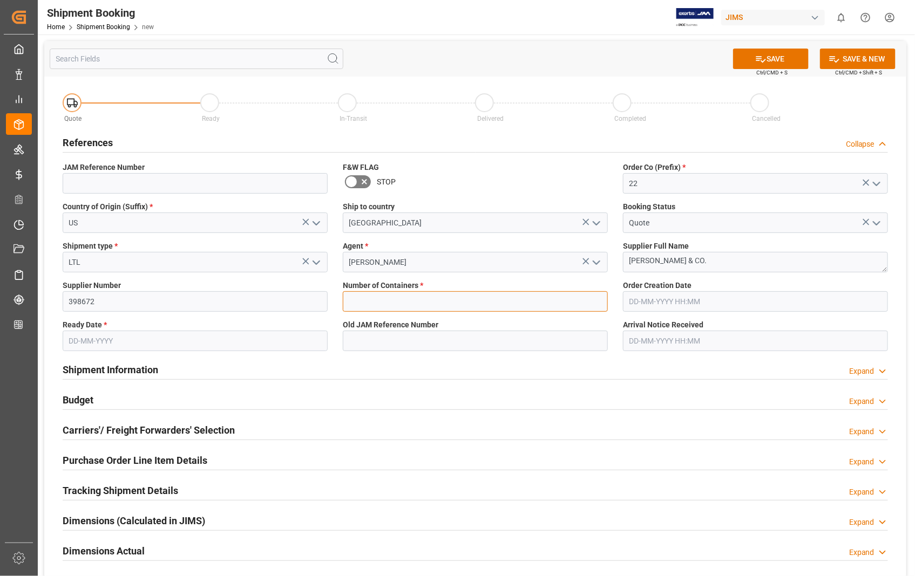
click at [369, 304] on input "text" at bounding box center [475, 301] width 265 height 21
type input "0"
type input "850934"
type input "[DATE]"
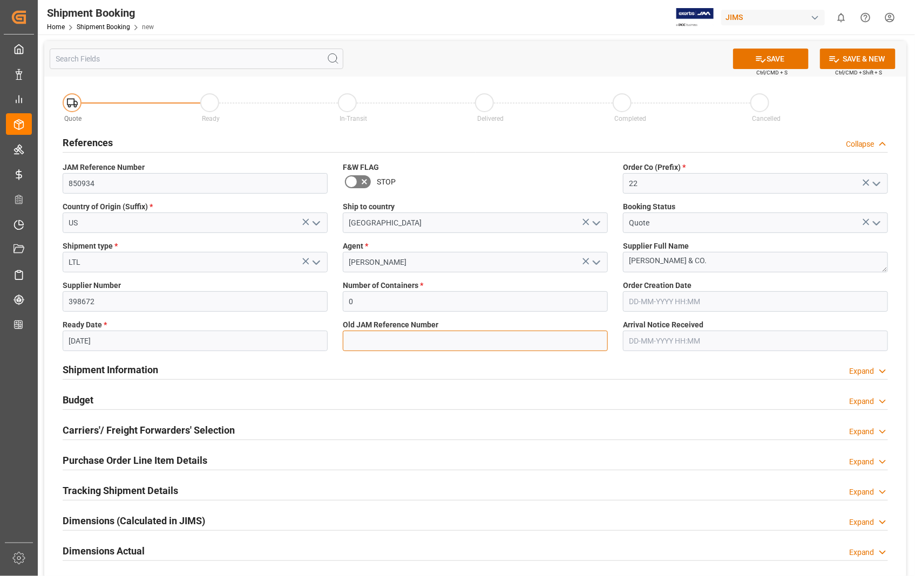
type input "850934"
click at [693, 304] on input "text" at bounding box center [755, 301] width 265 height 21
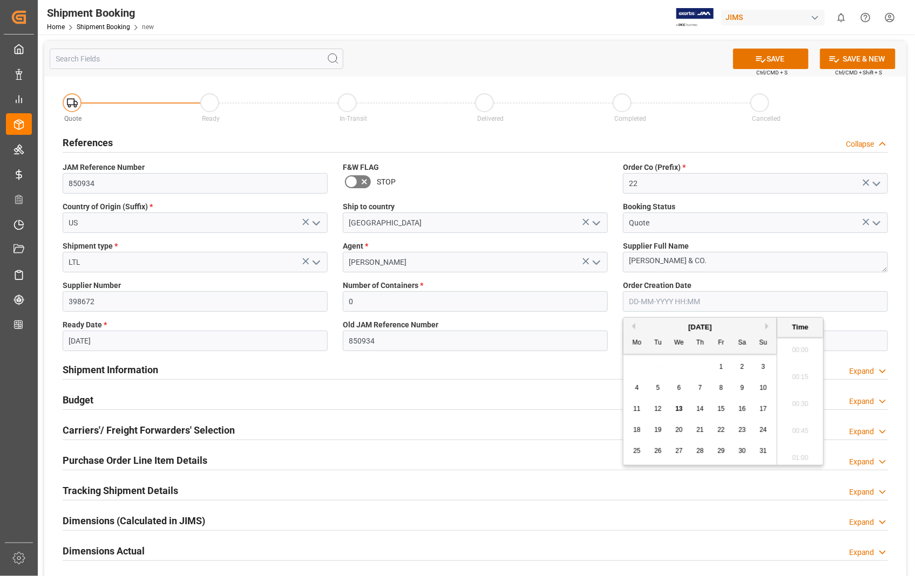
scroll to position [1731, 0]
click at [723, 387] on div "8" at bounding box center [721, 388] width 13 height 13
type input "08-08-2025 00:00"
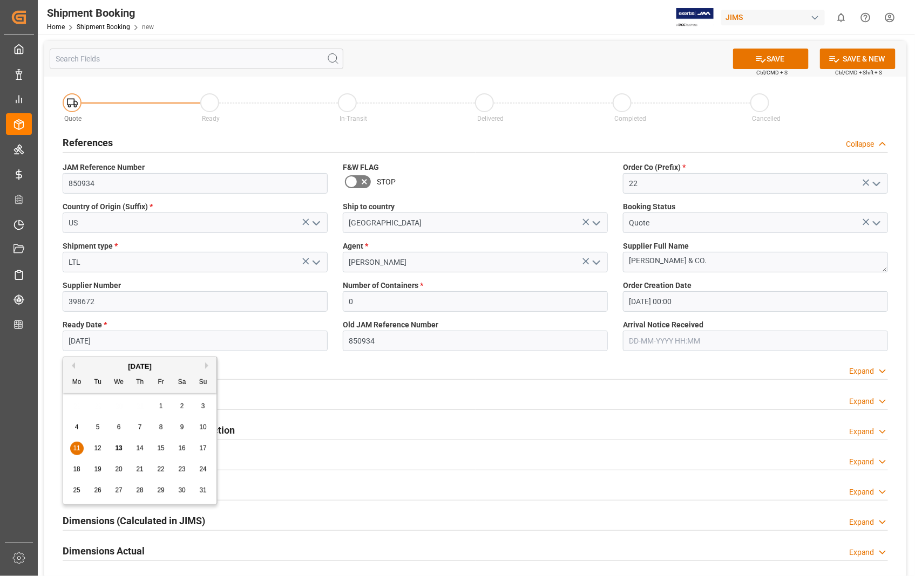
click at [115, 338] on input "[DATE]" at bounding box center [195, 341] width 265 height 21
click at [78, 489] on span "25" at bounding box center [76, 491] width 7 height 8
type input "25-08-2025"
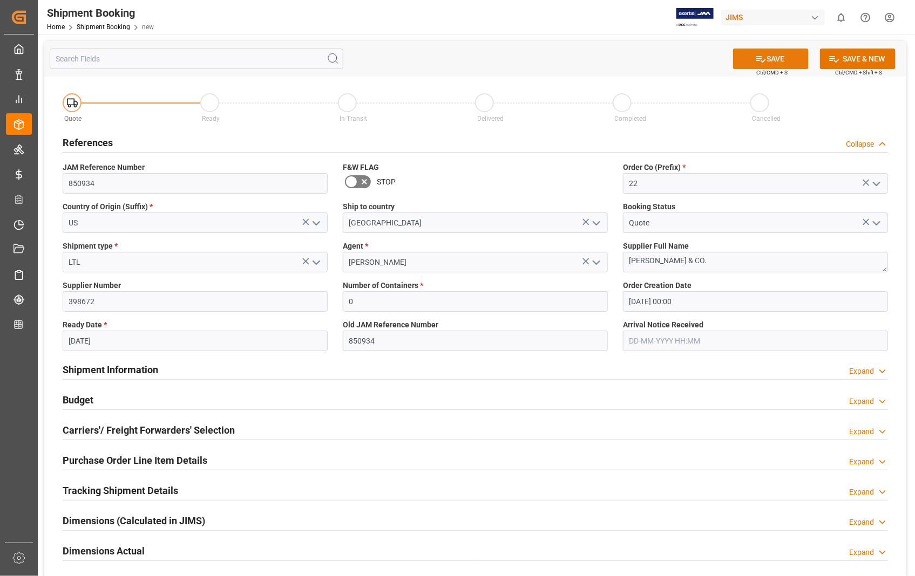
click at [769, 55] on button "SAVE" at bounding box center [771, 59] width 76 height 21
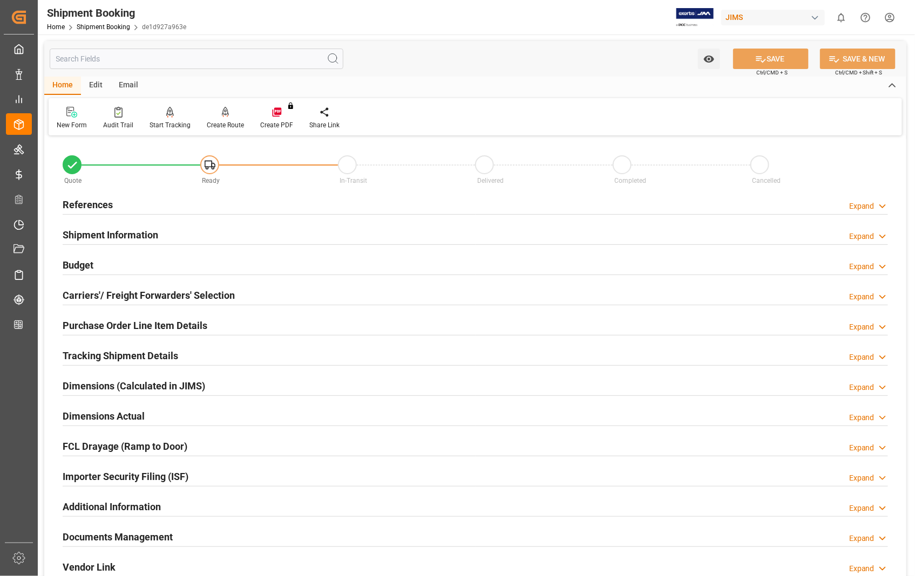
click at [185, 290] on h2 "Carriers'/ Freight Forwarders' Selection" at bounding box center [149, 295] width 172 height 15
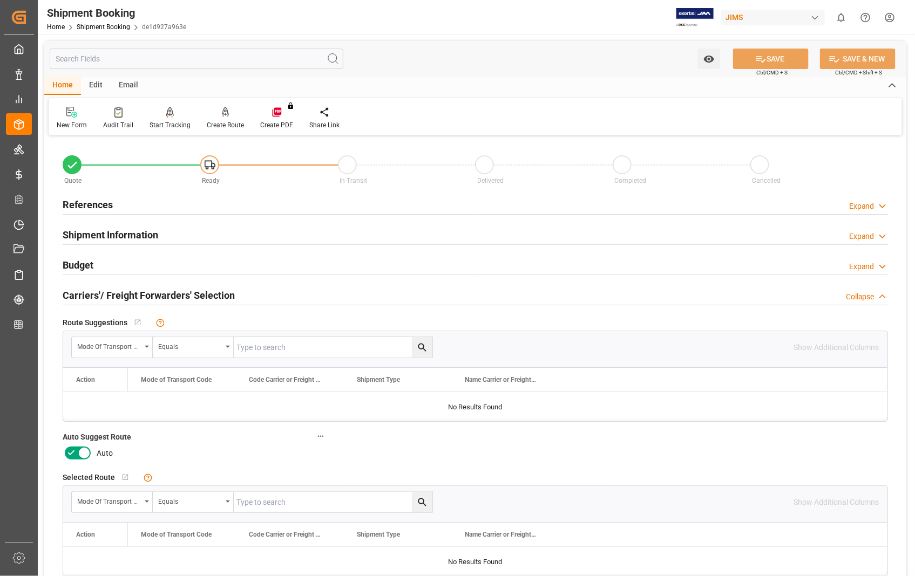
click at [80, 455] on icon at bounding box center [84, 453] width 13 height 13
click at [0, 0] on input "checkbox" at bounding box center [0, 0] width 0 height 0
click at [773, 57] on button "SAVE" at bounding box center [771, 59] width 76 height 21
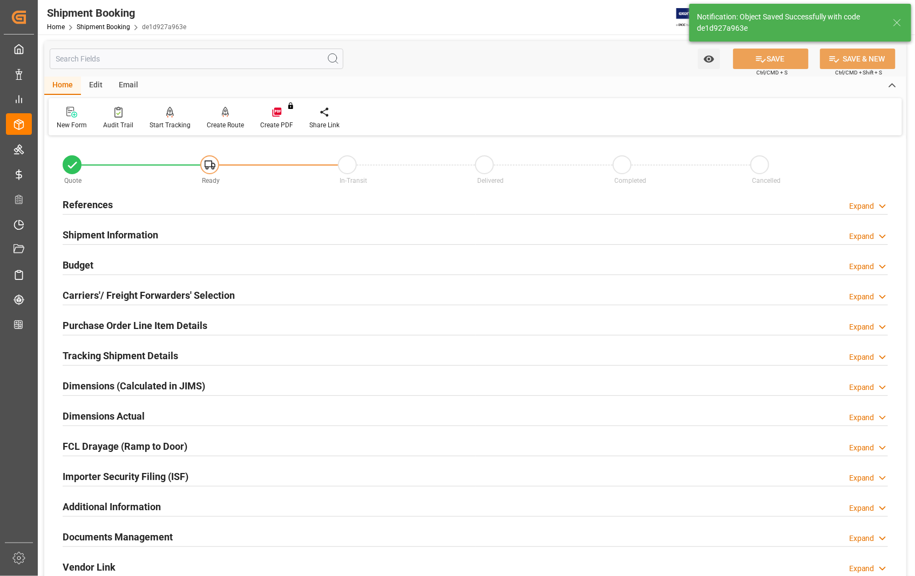
type input "Ready"
click at [103, 207] on h2 "References" at bounding box center [88, 205] width 50 height 15
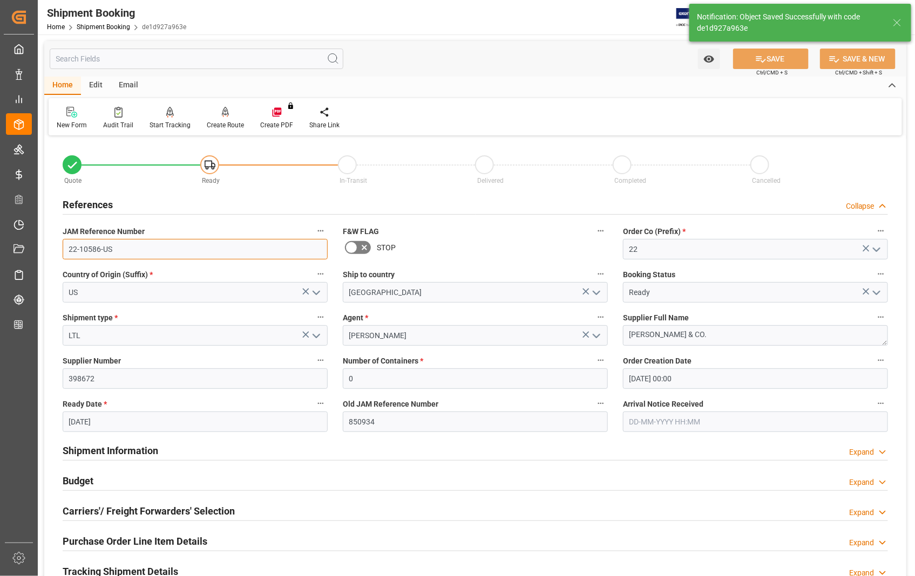
drag, startPoint x: 117, startPoint y: 247, endPoint x: 66, endPoint y: 256, distance: 51.0
click at [66, 256] on input "22-10586-US" at bounding box center [195, 249] width 265 height 21
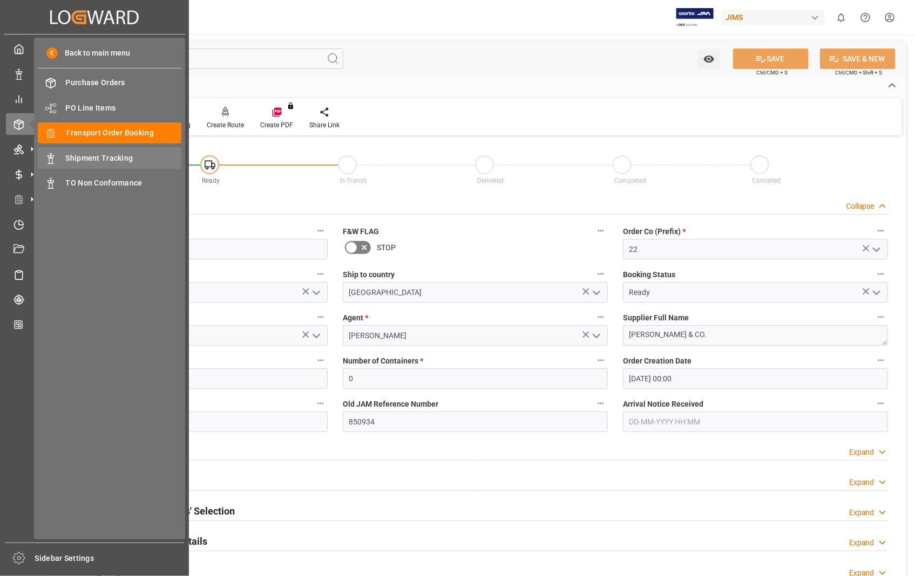
click at [99, 153] on span "Shipment Tracking" at bounding box center [124, 158] width 116 height 11
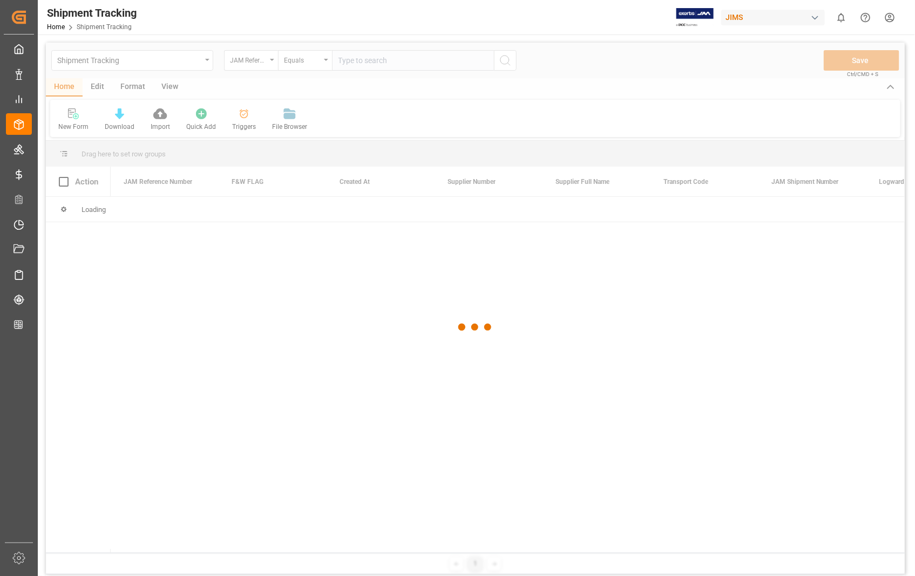
click at [383, 62] on div at bounding box center [475, 328] width 859 height 570
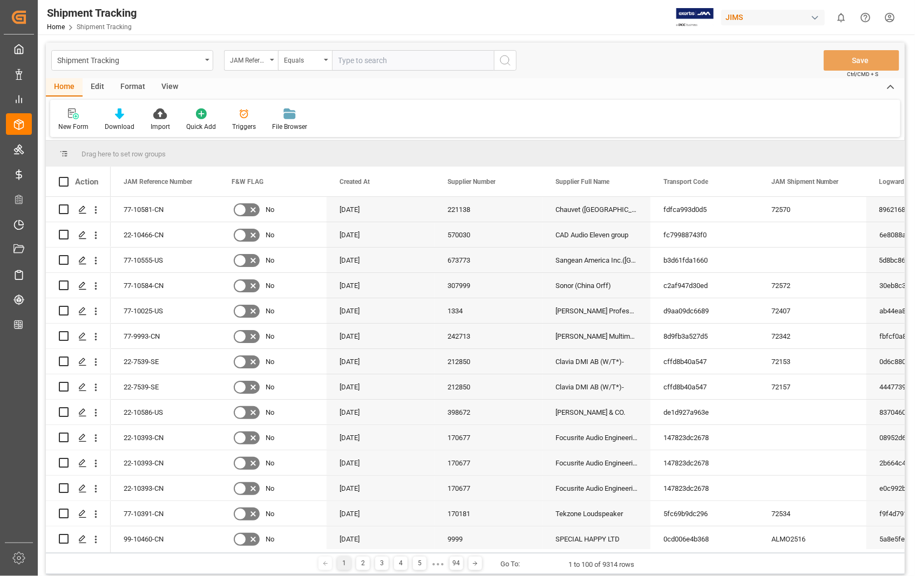
click at [376, 59] on input "text" at bounding box center [413, 60] width 162 height 21
paste input "22-10489-US"
type input "22-10489-US"
click at [500, 57] on icon "search button" at bounding box center [505, 60] width 13 height 13
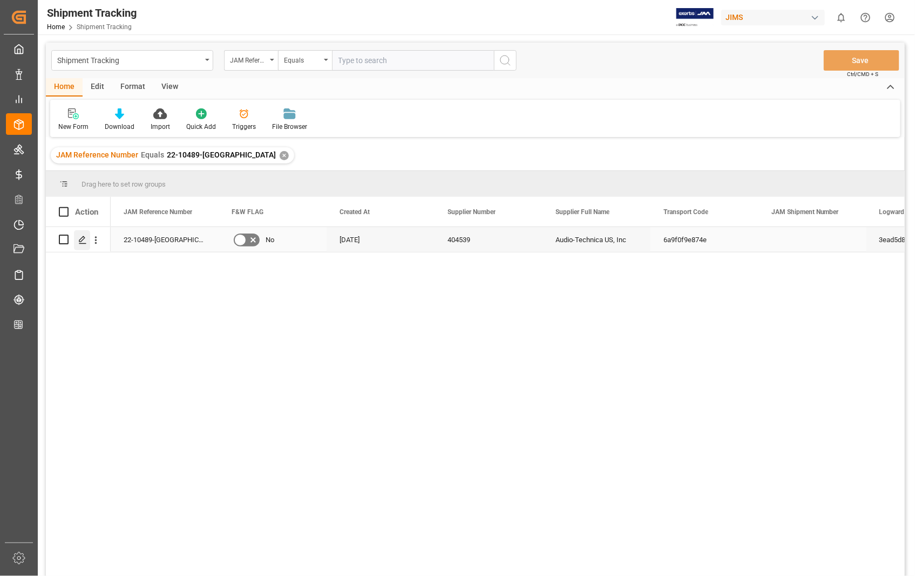
click at [84, 241] on icon "Press SPACE to select this row." at bounding box center [82, 240] width 9 height 9
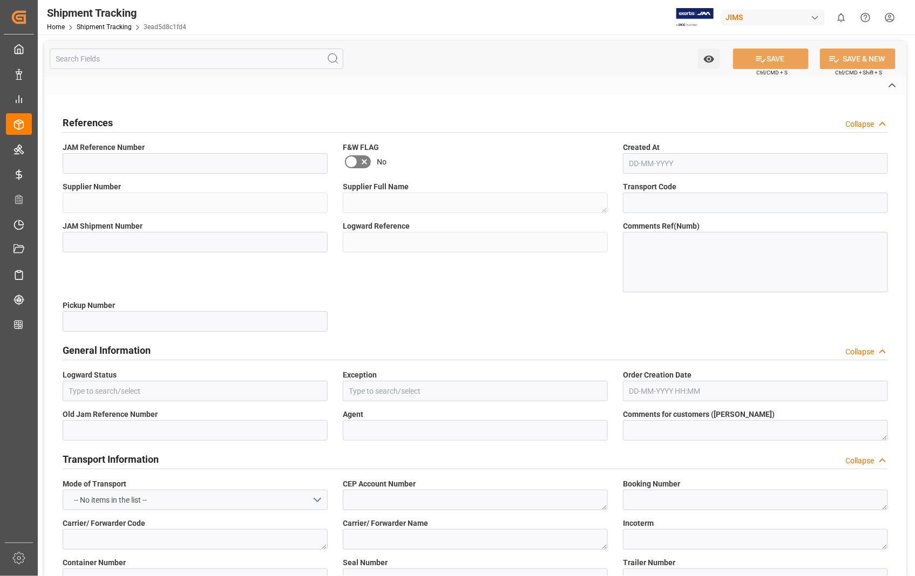
type textarea "EXW Cleveland OH US"
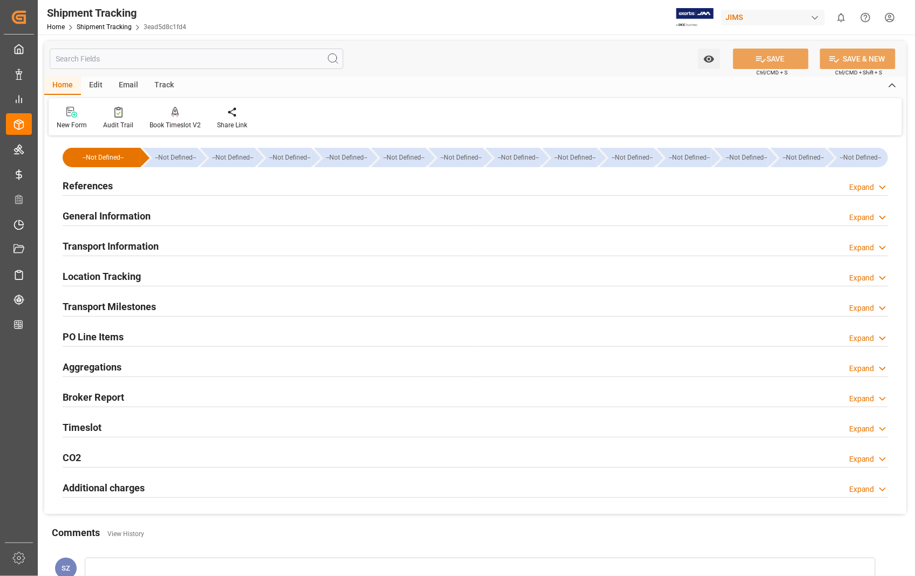
click at [89, 243] on h2 "Transport Information" at bounding box center [111, 246] width 96 height 15
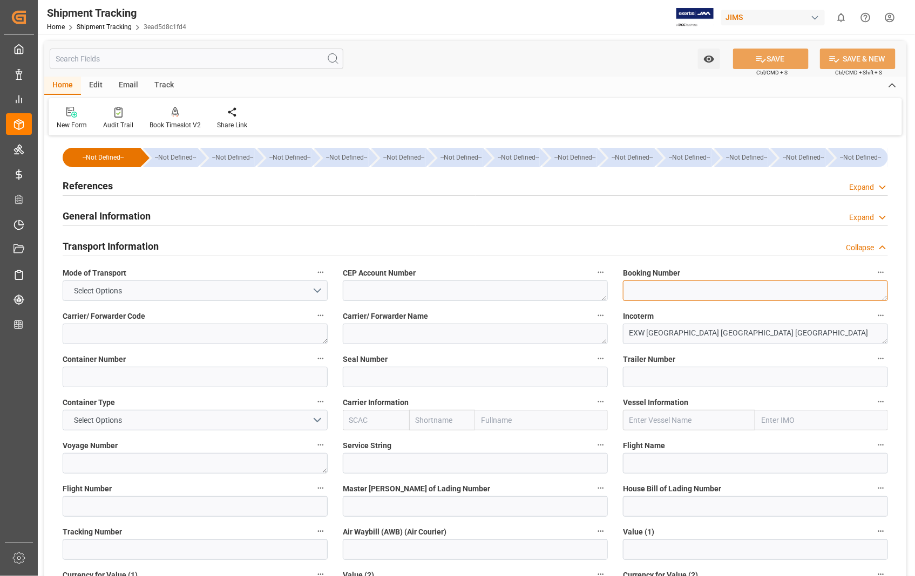
click at [654, 300] on textarea at bounding box center [755, 291] width 265 height 21
paste textarea "476029865909"
type textarea "476029865909"
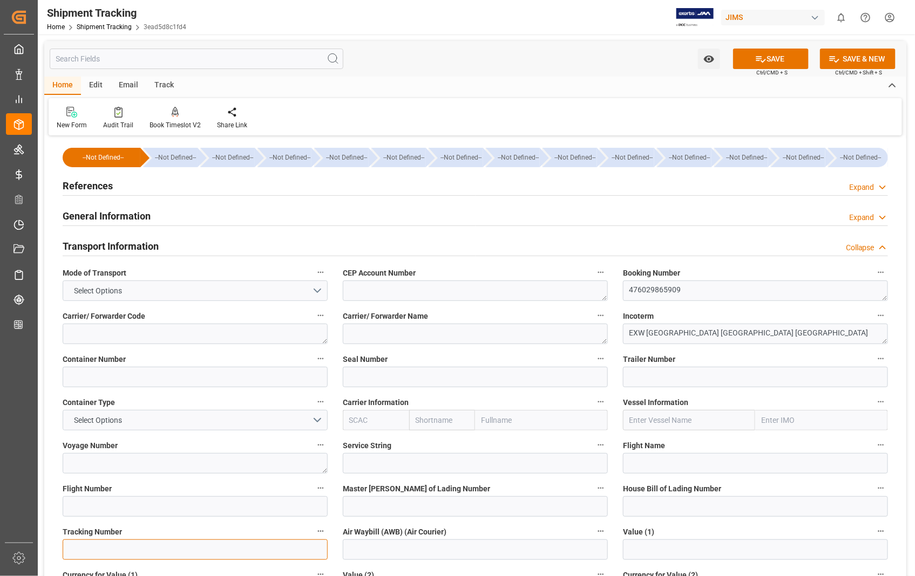
click at [89, 554] on input at bounding box center [195, 550] width 265 height 21
paste input "476029865909"
type input "476029865909"
click at [783, 55] on button "SAVE" at bounding box center [771, 59] width 76 height 21
